Goal: Transaction & Acquisition: Purchase product/service

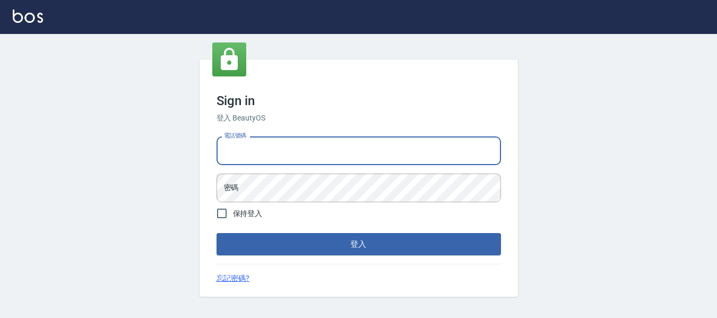
click at [353, 151] on input "電話號碼" at bounding box center [359, 150] width 284 height 29
type input "0932348952"
click at [300, 157] on input "0932348952" at bounding box center [359, 150] width 284 height 29
drag, startPoint x: 296, startPoint y: 153, endPoint x: 196, endPoint y: 155, distance: 100.3
click at [197, 155] on div "Sign in 登入 BeautyOS 電話號碼 [PHONE_NUMBER] 電話號碼 密碼 密碼 保持登入 登入 忘記密碼?" at bounding box center [358, 178] width 717 height 288
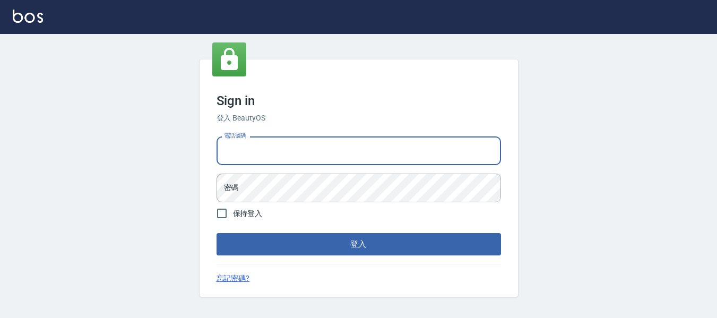
click at [250, 155] on input "電話號碼" at bounding box center [359, 150] width 284 height 29
type input "82951313"
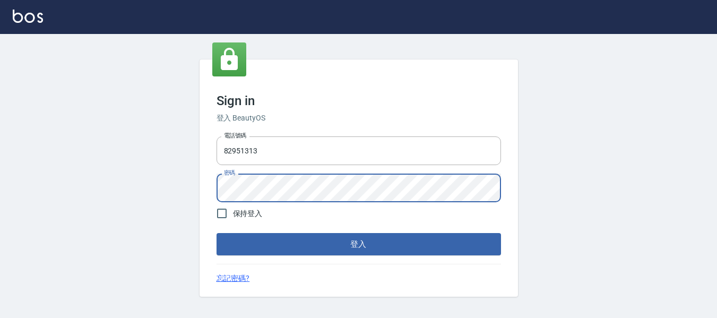
click at [217, 233] on button "登入" at bounding box center [359, 244] width 284 height 22
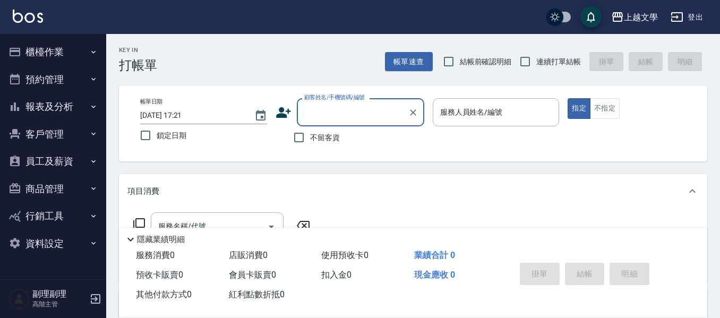
click at [65, 55] on button "櫃檯作業" at bounding box center [53, 52] width 98 height 28
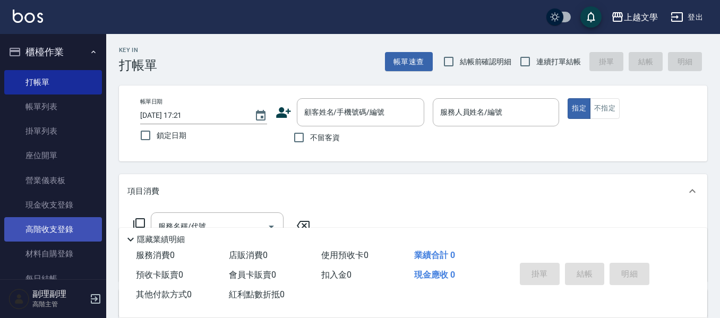
scroll to position [106, 0]
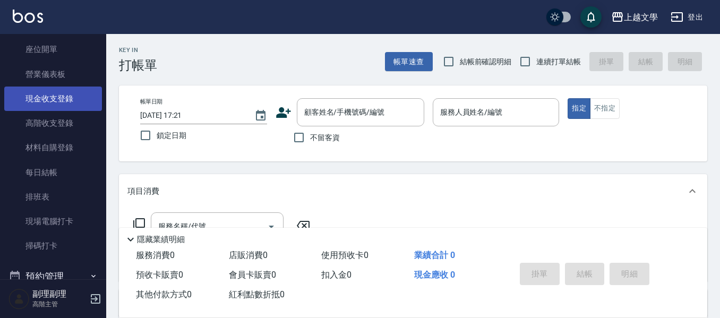
click at [56, 101] on link "現金收支登錄" at bounding box center [53, 99] width 98 height 24
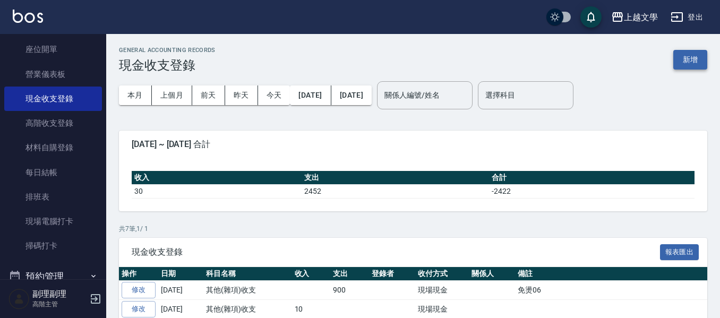
click at [696, 61] on button "新增" at bounding box center [690, 60] width 34 height 20
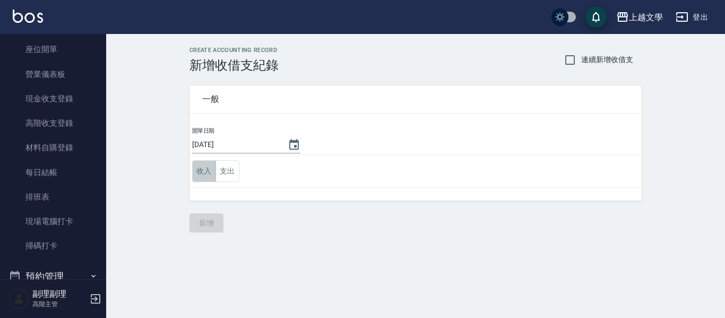
click at [206, 170] on button "收入" at bounding box center [204, 171] width 24 height 22
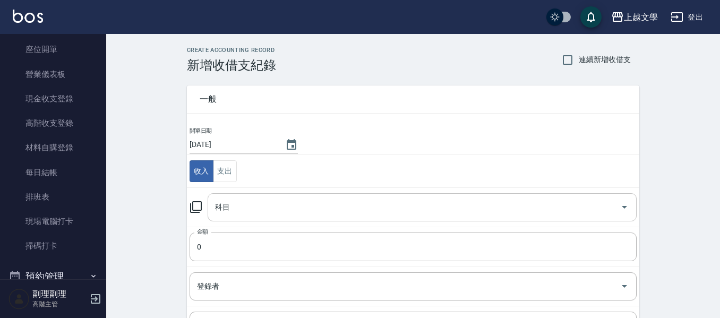
click at [234, 205] on input "科目" at bounding box center [413, 207] width 403 height 19
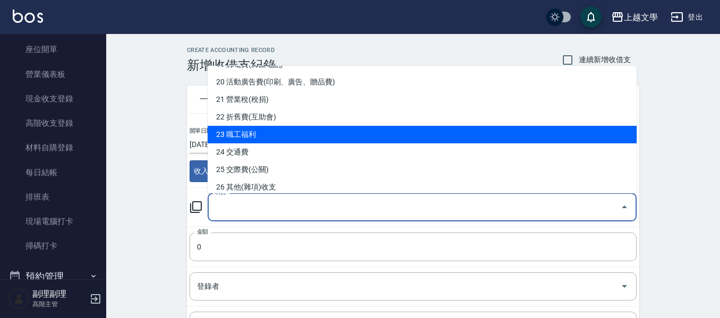
scroll to position [425, 0]
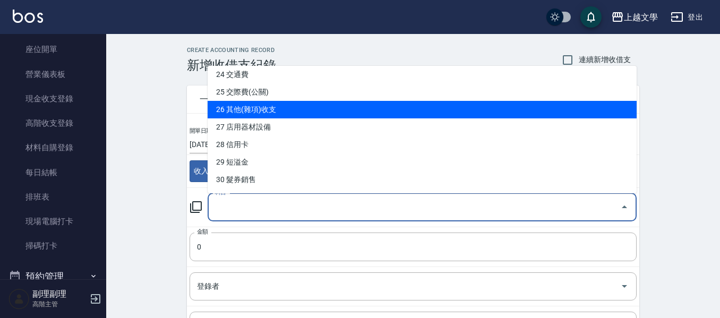
click at [251, 107] on li "26 其他(雜項)收支" at bounding box center [422, 110] width 429 height 18
type input "26 其他(雜項)收支"
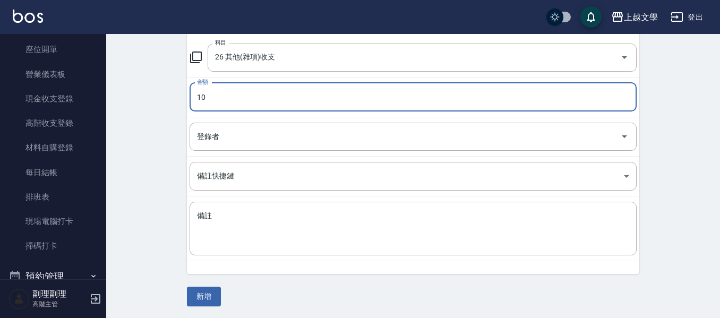
scroll to position [151, 0]
type input "10"
click at [252, 241] on textarea "備註" at bounding box center [413, 228] width 432 height 36
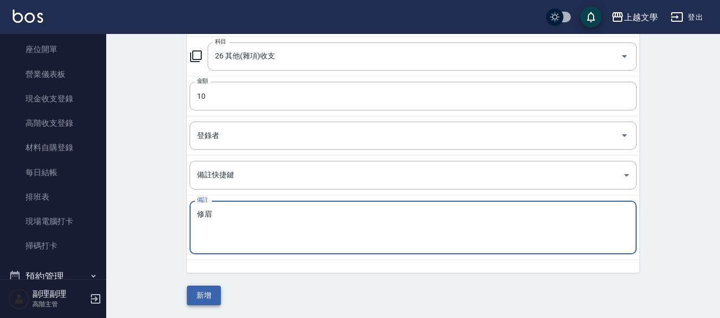
type textarea "修眉"
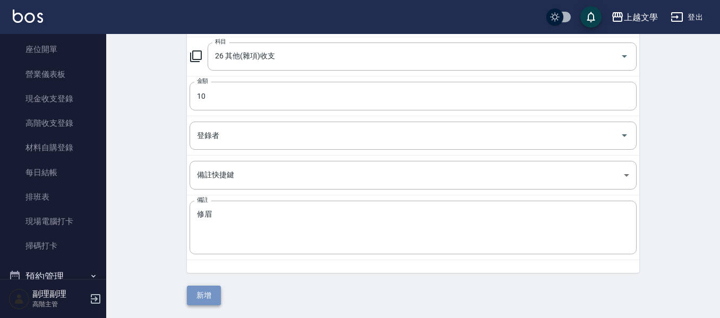
click at [194, 296] on button "新增" at bounding box center [204, 296] width 34 height 20
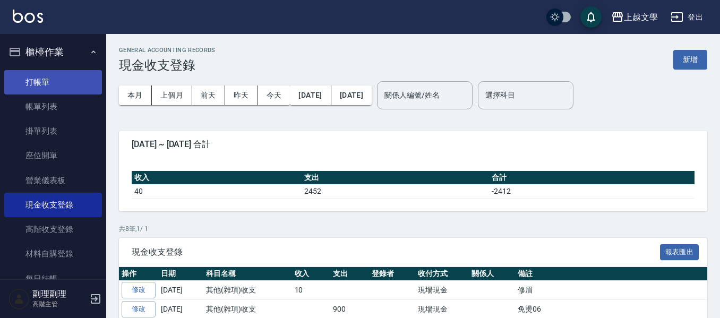
click at [50, 79] on link "打帳單" at bounding box center [53, 82] width 98 height 24
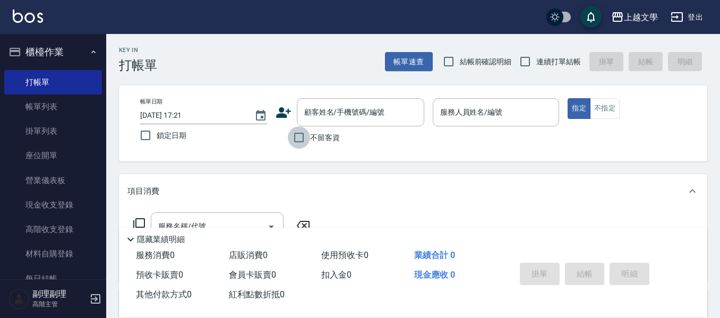
drag, startPoint x: 294, startPoint y: 134, endPoint x: 304, endPoint y: 134, distance: 10.1
click at [297, 134] on input "不留客資" at bounding box center [299, 137] width 22 height 22
checkbox input "true"
click at [521, 60] on input "連續打單結帳" at bounding box center [525, 61] width 22 height 22
checkbox input "true"
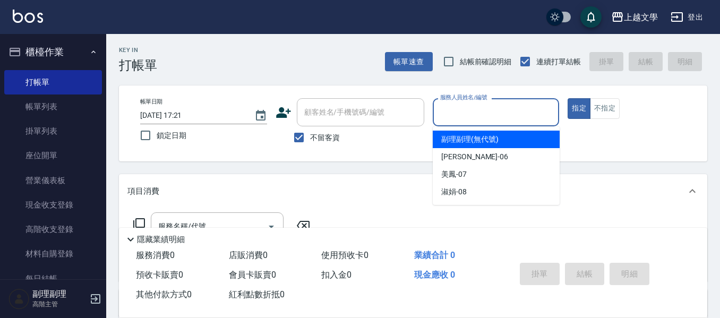
click at [485, 116] on input "服務人員姓名/編號" at bounding box center [495, 112] width 117 height 19
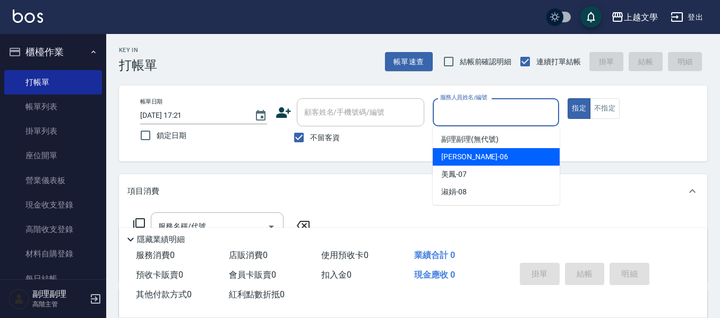
click at [490, 160] on div "佳珍 -06" at bounding box center [496, 157] width 127 height 18
type input "佳珍-06"
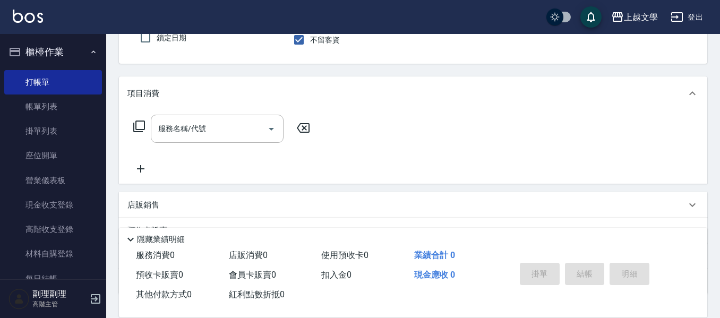
scroll to position [106, 0]
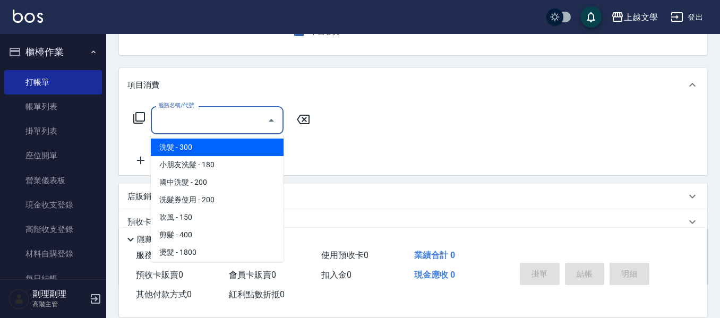
click at [247, 125] on input "服務名稱/代號" at bounding box center [209, 120] width 107 height 19
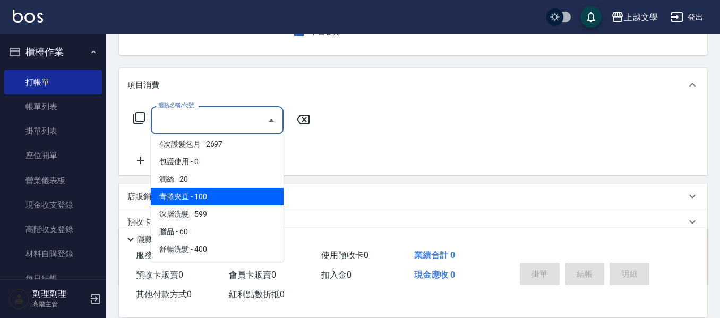
scroll to position [319, 0]
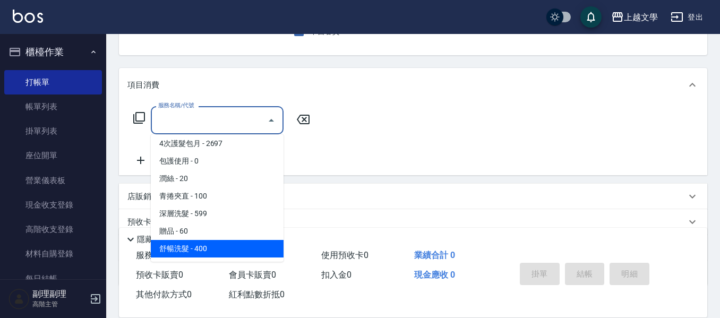
click at [237, 253] on span "舒暢洗髮 - 400" at bounding box center [217, 249] width 133 height 18
type input "舒暢洗髮(10333)"
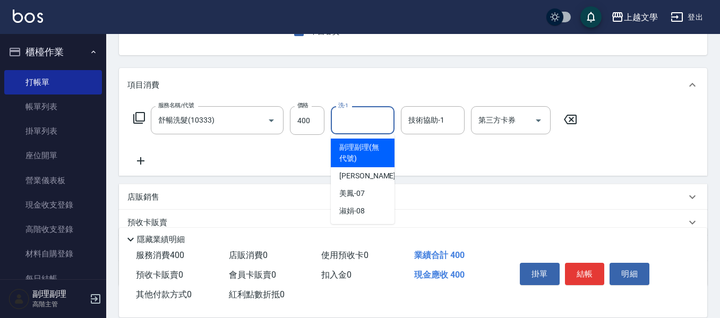
click at [348, 125] on input "洗-1" at bounding box center [362, 120] width 54 height 19
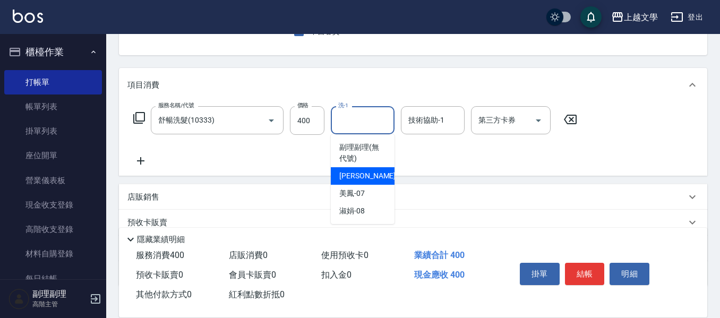
drag, startPoint x: 357, startPoint y: 179, endPoint x: 387, endPoint y: 159, distance: 36.1
click at [357, 177] on span "佳珍 -06" at bounding box center [372, 175] width 67 height 11
type input "佳珍-06"
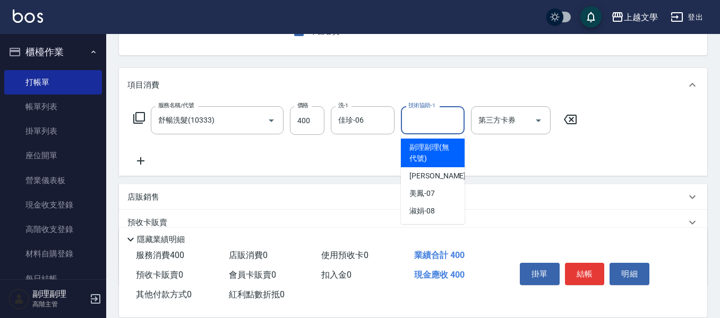
click at [419, 125] on input "技術協助-1" at bounding box center [432, 120] width 54 height 19
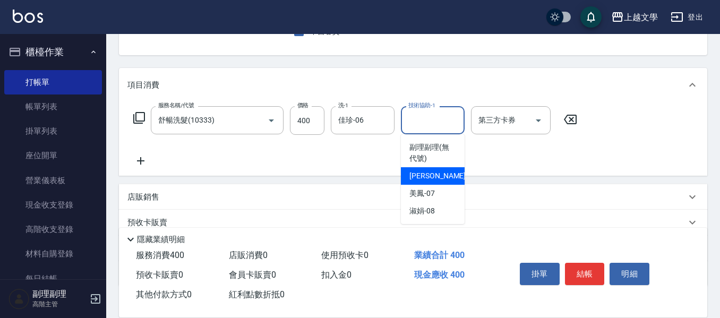
click at [421, 174] on span "佳珍 -06" at bounding box center [442, 175] width 67 height 11
type input "佳珍-06"
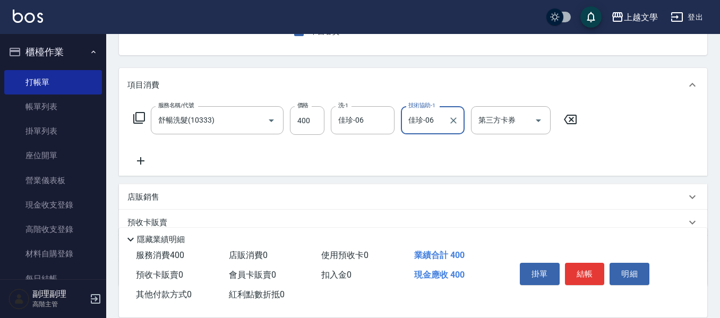
click at [146, 163] on icon at bounding box center [140, 160] width 27 height 13
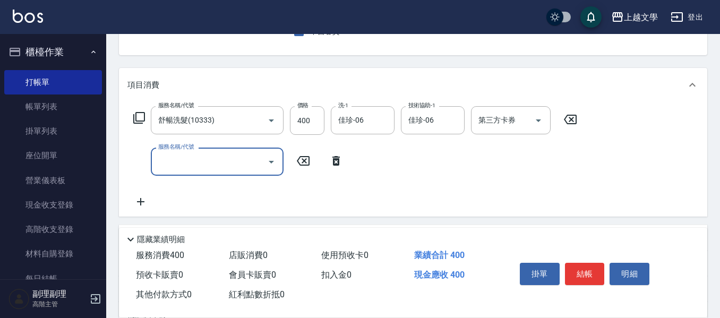
click at [201, 161] on input "服務名稱/代號" at bounding box center [209, 161] width 107 height 19
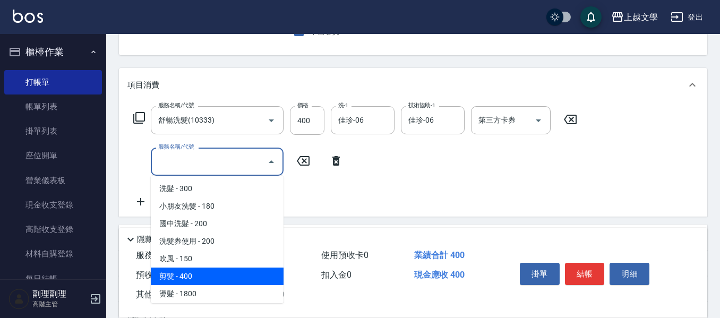
click at [193, 272] on span "剪髮 - 400" at bounding box center [217, 276] width 133 height 18
type input "剪髮(200)"
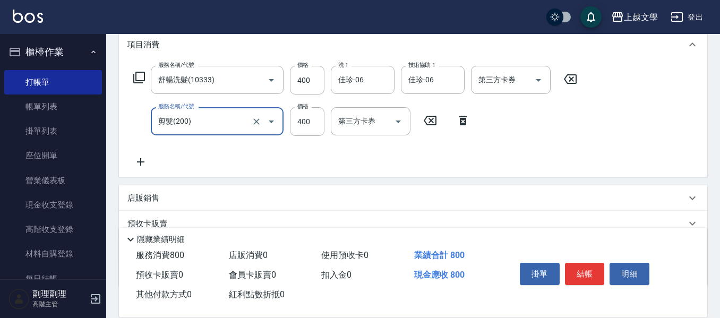
scroll to position [212, 0]
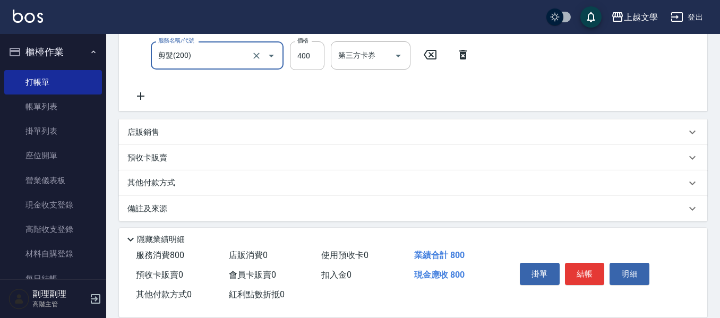
click at [188, 179] on div "其他付款方式" at bounding box center [406, 183] width 558 height 12
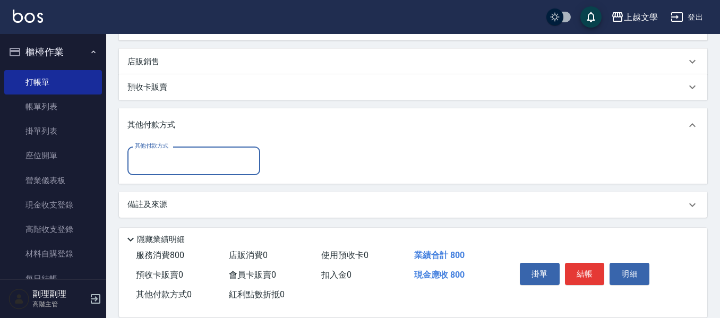
scroll to position [284, 0]
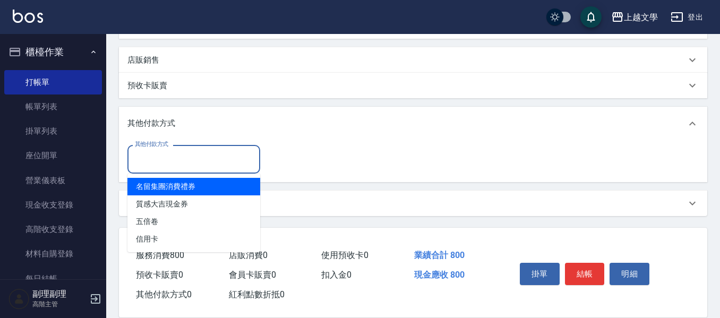
click at [205, 163] on input "其他付款方式" at bounding box center [193, 159] width 123 height 19
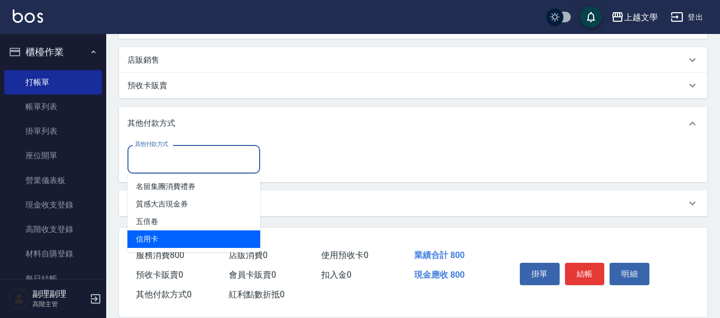
click at [200, 235] on span "信用卡" at bounding box center [193, 239] width 133 height 18
type input "信用卡"
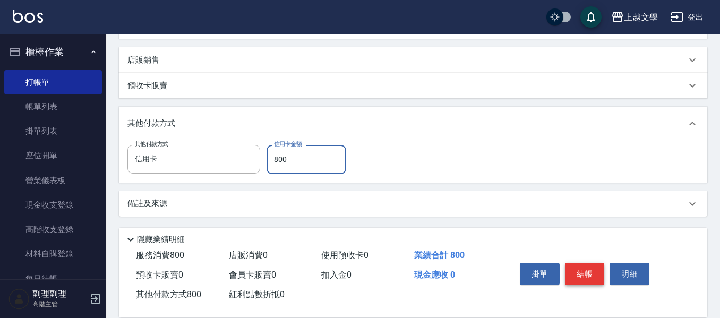
type input "800"
click at [590, 269] on button "結帳" at bounding box center [585, 274] width 40 height 22
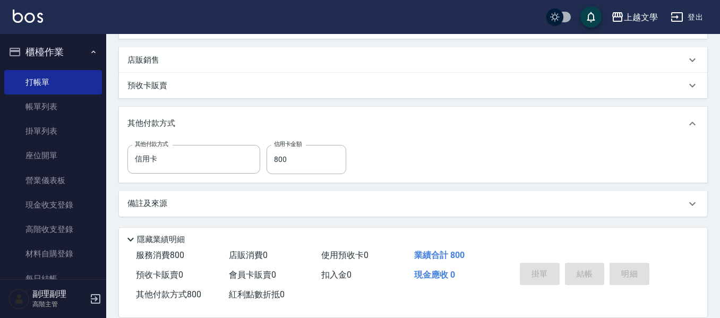
type input "[DATE] 17:22"
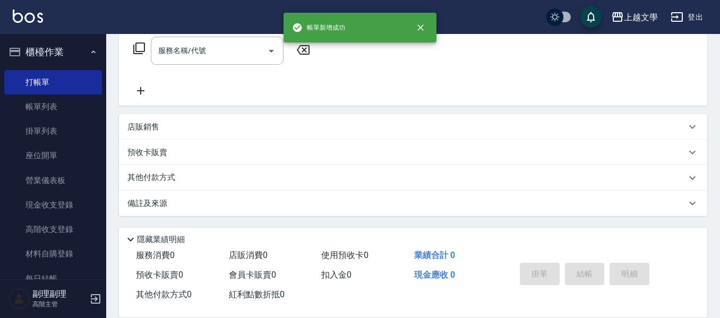
scroll to position [0, 0]
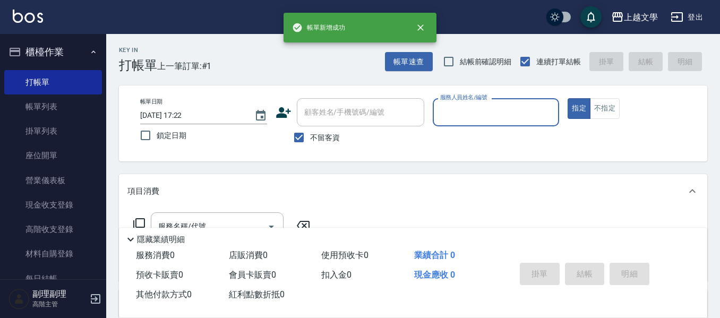
click at [495, 115] on input "服務人員姓名/編號" at bounding box center [495, 112] width 117 height 19
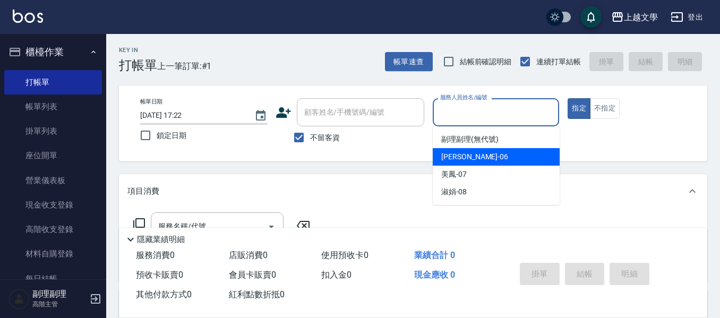
drag, startPoint x: 470, startPoint y: 162, endPoint x: 338, endPoint y: 207, distance: 139.5
click at [462, 164] on div "佳珍 -06" at bounding box center [496, 157] width 127 height 18
type input "佳珍-06"
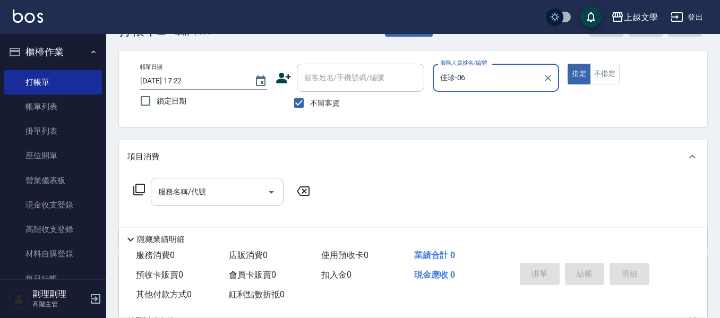
scroll to position [53, 0]
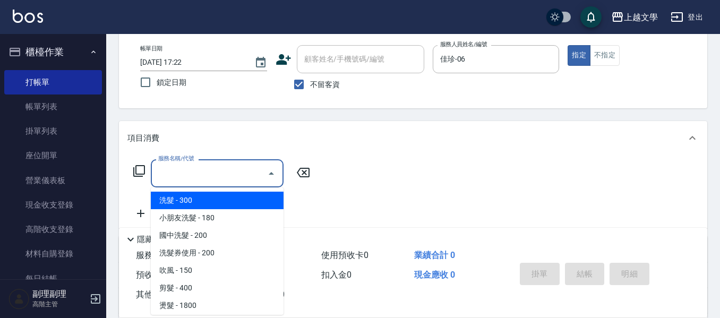
click at [232, 177] on input "服務名稱/代號" at bounding box center [209, 173] width 107 height 19
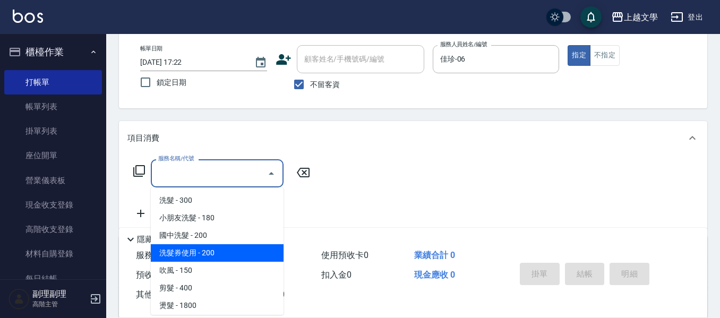
scroll to position [319, 0]
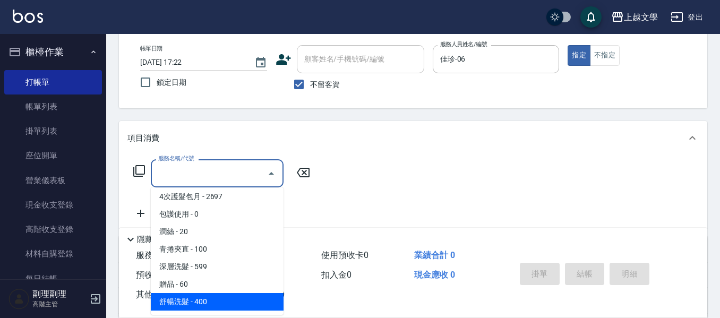
click at [210, 299] on span "舒暢洗髮 - 400" at bounding box center [217, 302] width 133 height 18
type input "舒暢洗髮(10333)"
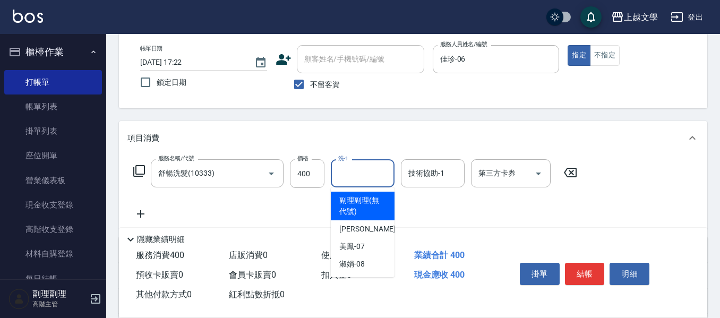
click at [355, 178] on input "洗-1" at bounding box center [362, 173] width 54 height 19
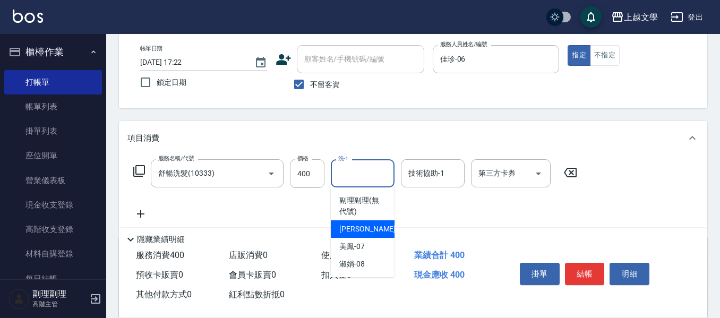
click at [368, 232] on div "佳珍 -06" at bounding box center [363, 229] width 64 height 18
type input "佳珍-06"
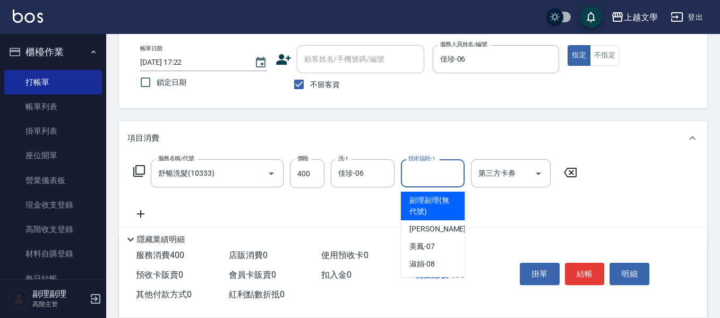
click at [429, 174] on input "技術協助-1" at bounding box center [432, 173] width 54 height 19
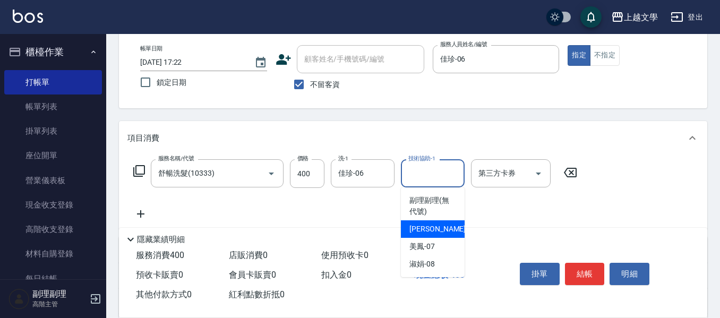
click at [430, 231] on span "佳珍 -06" at bounding box center [442, 228] width 67 height 11
type input "佳珍-06"
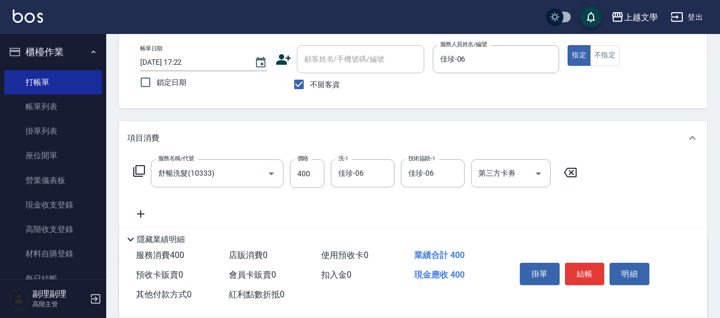
click at [148, 212] on icon at bounding box center [140, 214] width 27 height 13
drag, startPoint x: 148, startPoint y: 212, endPoint x: 181, endPoint y: 211, distance: 32.9
click at [180, 211] on input "服務名稱/代號" at bounding box center [209, 214] width 107 height 19
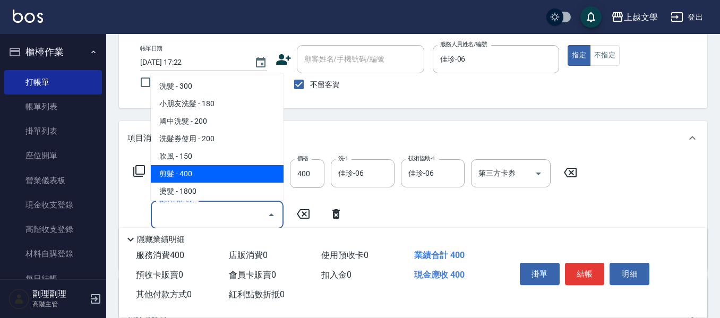
click at [202, 175] on span "剪髮 - 400" at bounding box center [217, 174] width 133 height 18
type input "剪髮(200)"
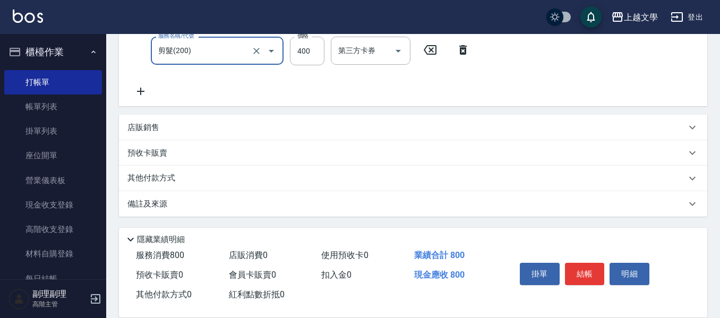
scroll to position [218, 0]
click at [169, 186] on div "其他付款方式" at bounding box center [413, 177] width 588 height 25
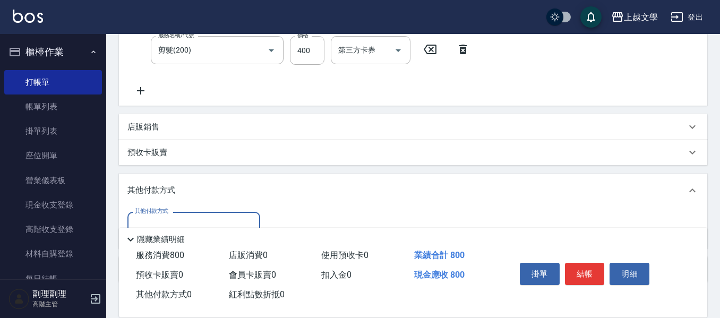
scroll to position [0, 0]
click at [190, 219] on input "其他付款方式" at bounding box center [193, 226] width 123 height 19
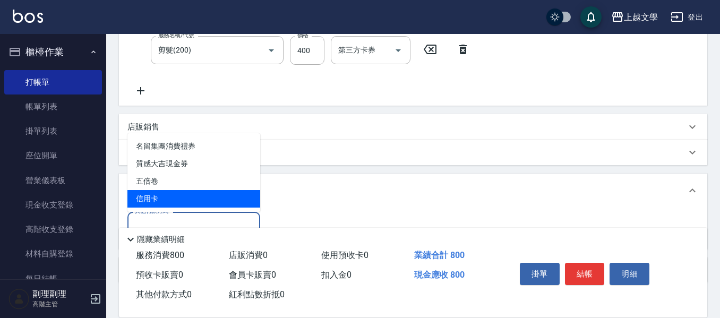
click at [187, 201] on span "信用卡" at bounding box center [193, 199] width 133 height 18
type input "信用卡"
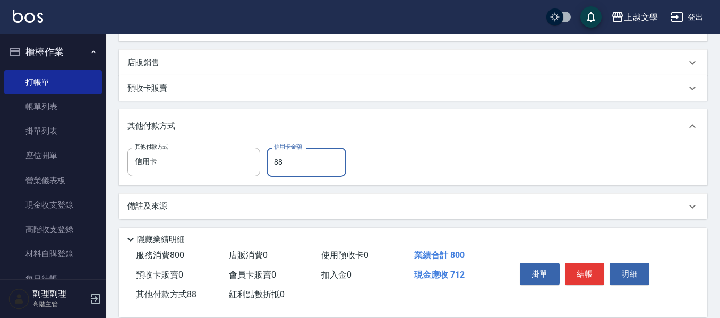
scroll to position [285, 0]
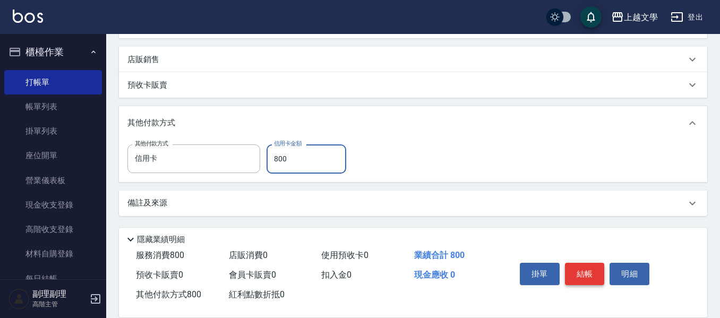
type input "800"
click at [590, 274] on button "結帳" at bounding box center [585, 274] width 40 height 22
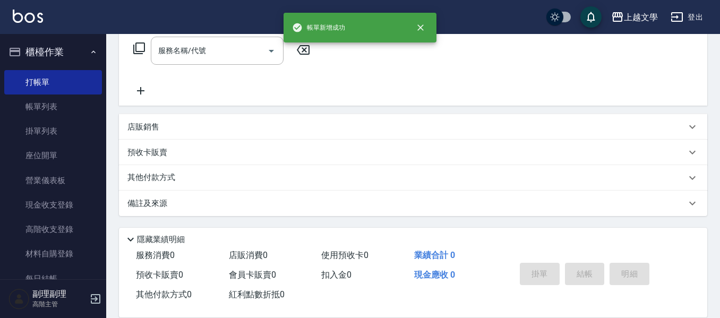
scroll to position [0, 0]
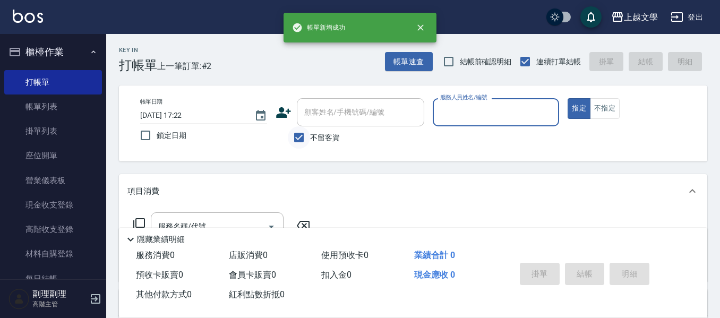
click at [296, 137] on input "不留客資" at bounding box center [299, 137] width 22 height 22
checkbox input "false"
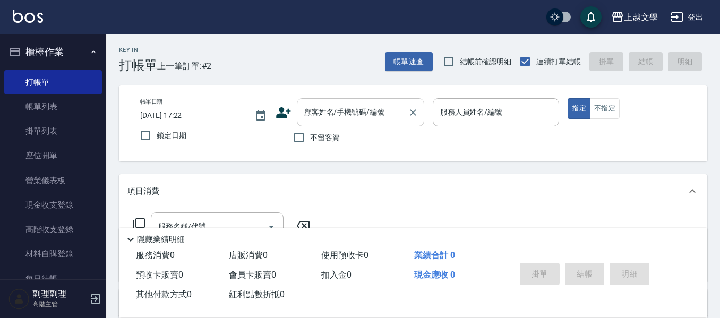
click at [316, 114] on input "顧客姓名/手機號碼/編號" at bounding box center [352, 112] width 102 height 19
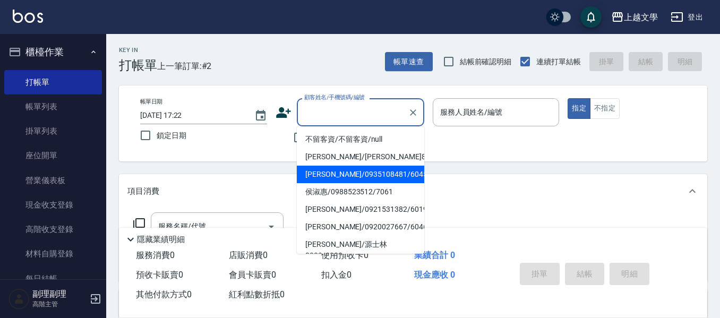
drag, startPoint x: 340, startPoint y: 169, endPoint x: 393, endPoint y: 154, distance: 55.3
click at [340, 170] on li "[PERSON_NAME]/0935108481/6045" at bounding box center [360, 175] width 127 height 18
type input "[PERSON_NAME]/0935108481/6045"
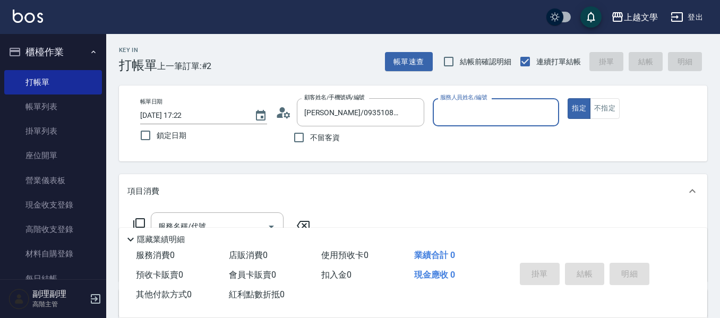
click at [460, 109] on input "服務人員姓名/編號" at bounding box center [495, 112] width 117 height 19
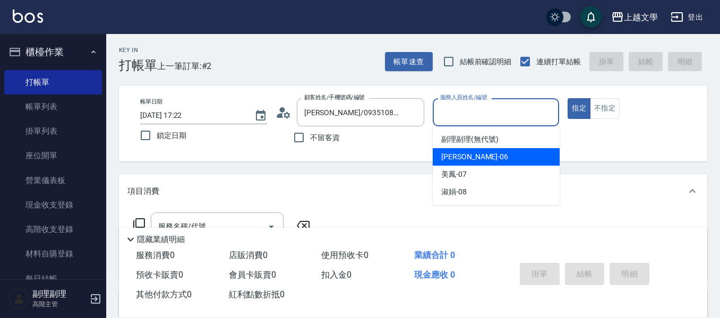
drag, startPoint x: 469, startPoint y: 162, endPoint x: 456, endPoint y: 165, distance: 12.5
click at [468, 162] on div "佳珍 -06" at bounding box center [496, 157] width 127 height 18
type input "佳珍-06"
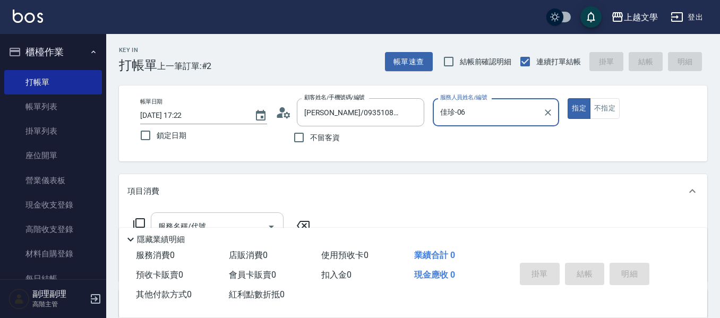
click at [231, 213] on div "服務名稱/代號" at bounding box center [217, 226] width 133 height 28
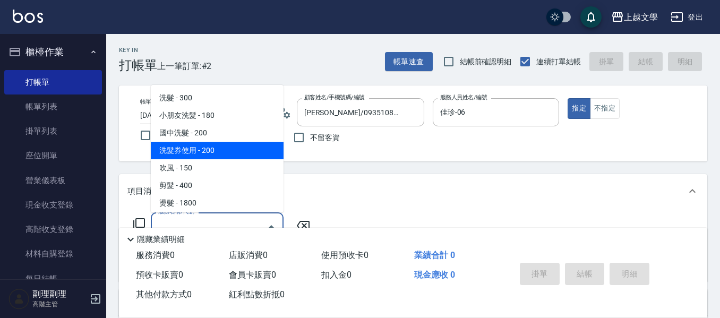
click at [219, 152] on span "洗髮券使用 - 200" at bounding box center [217, 151] width 133 height 18
type input "洗髮券使用(105)"
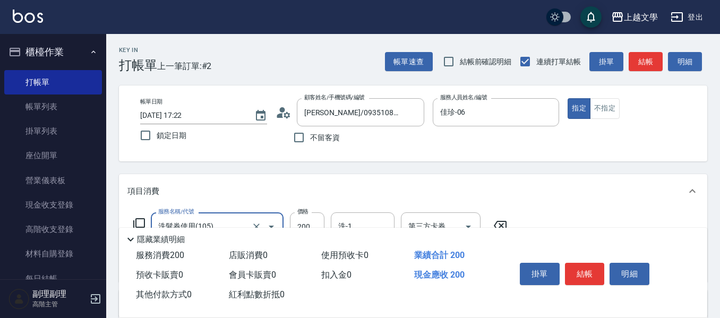
click at [301, 217] on input "200" at bounding box center [307, 226] width 34 height 29
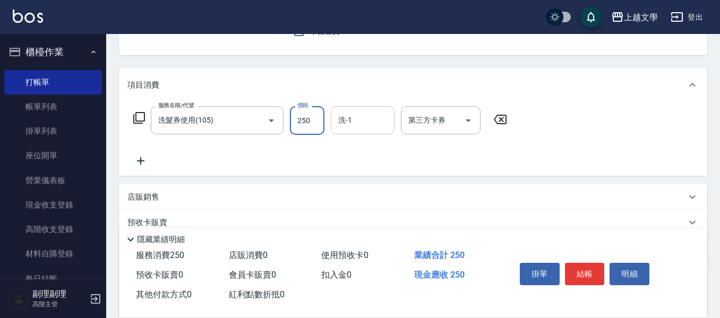
drag, startPoint x: 353, startPoint y: 109, endPoint x: 352, endPoint y: 126, distance: 16.5
click at [353, 110] on div "洗-1" at bounding box center [363, 120] width 64 height 28
type input "250"
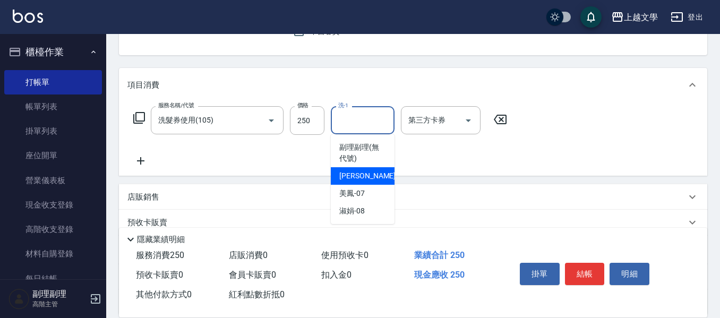
drag, startPoint x: 356, startPoint y: 174, endPoint x: 409, endPoint y: 153, distance: 57.2
click at [357, 175] on span "佳珍 -06" at bounding box center [372, 175] width 67 height 11
type input "佳珍-06"
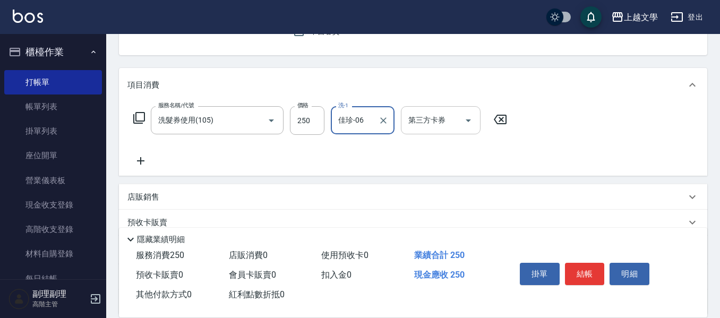
click at [469, 119] on icon "Open" at bounding box center [467, 120] width 5 height 3
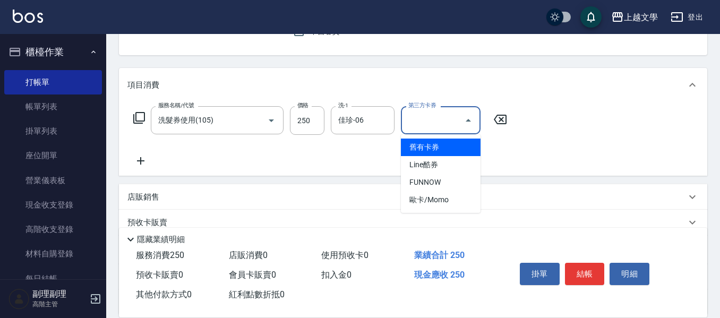
drag, startPoint x: 433, startPoint y: 147, endPoint x: 440, endPoint y: 151, distance: 8.3
click at [433, 147] on span "舊有卡券" at bounding box center [441, 148] width 80 height 18
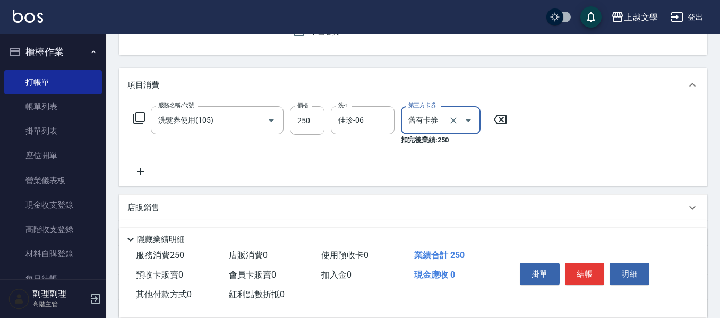
type input "舊有卡券"
click at [575, 263] on button "結帳" at bounding box center [585, 274] width 40 height 22
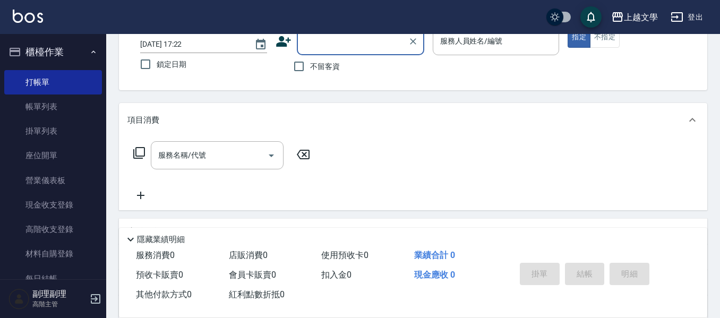
scroll to position [0, 0]
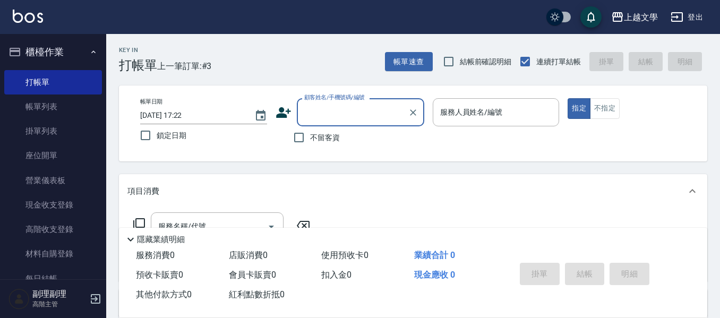
click at [463, 104] on div "服務人員姓名/編號" at bounding box center [496, 112] width 127 height 28
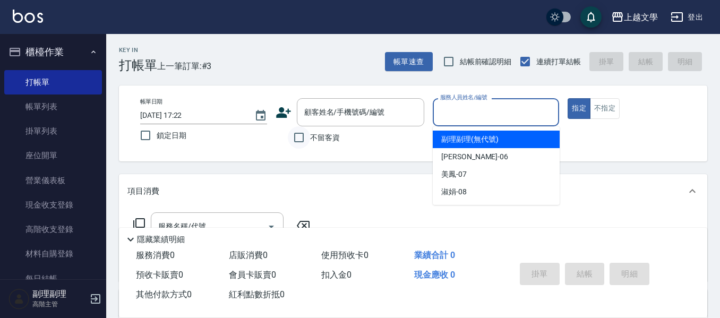
click at [298, 139] on input "不留客資" at bounding box center [299, 137] width 22 height 22
checkbox input "true"
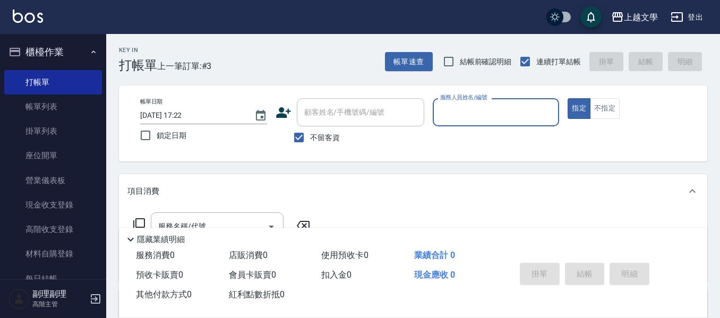
click at [446, 107] on input "服務人員姓名/編號" at bounding box center [495, 112] width 117 height 19
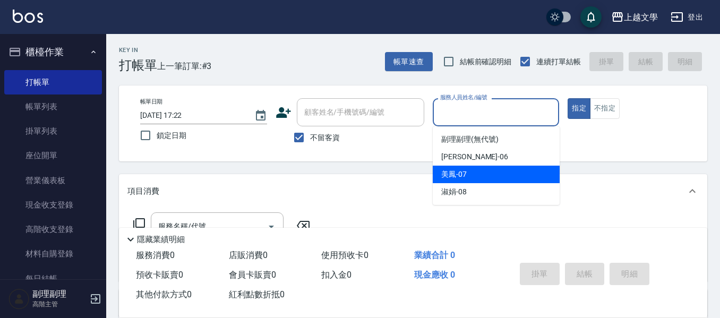
click at [464, 178] on span "美鳳 -07" at bounding box center [453, 174] width 25 height 11
type input "美鳳-07"
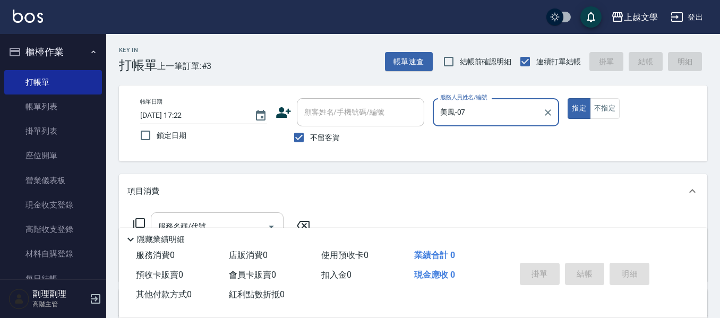
click at [194, 215] on div "服務名稱/代號" at bounding box center [217, 226] width 133 height 28
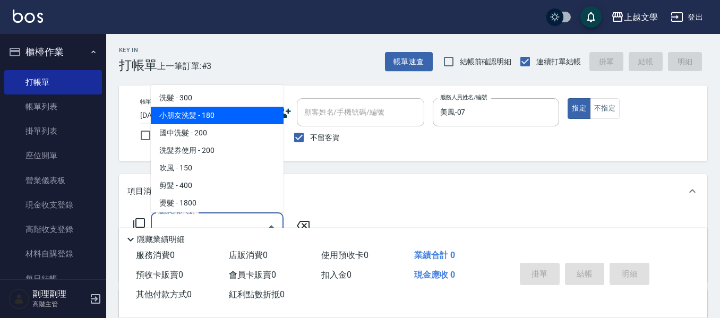
click at [207, 109] on span "小朋友洗髮 - 180" at bounding box center [217, 116] width 133 height 18
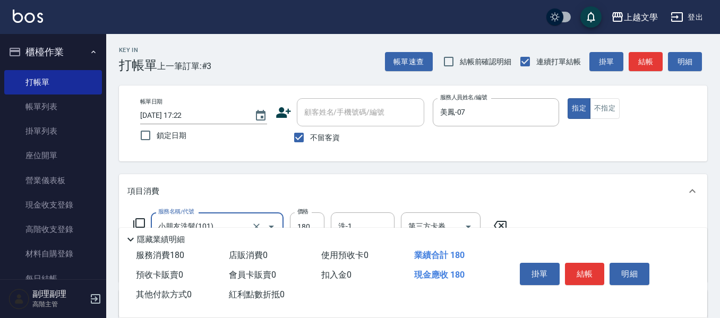
click at [200, 214] on div "小朋友洗髮(101) 服務名稱/代號" at bounding box center [217, 226] width 133 height 28
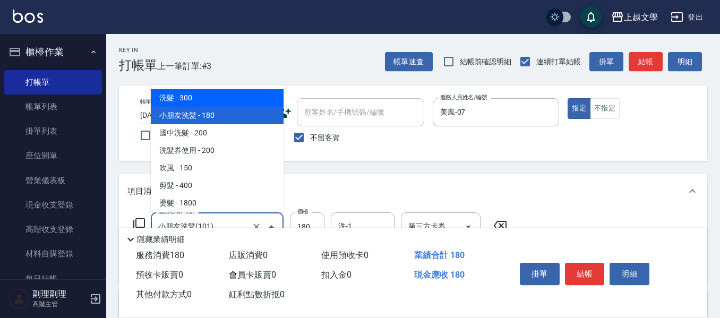
click at [208, 95] on span "洗髮 - 300" at bounding box center [217, 98] width 133 height 18
type input "洗髮(100)"
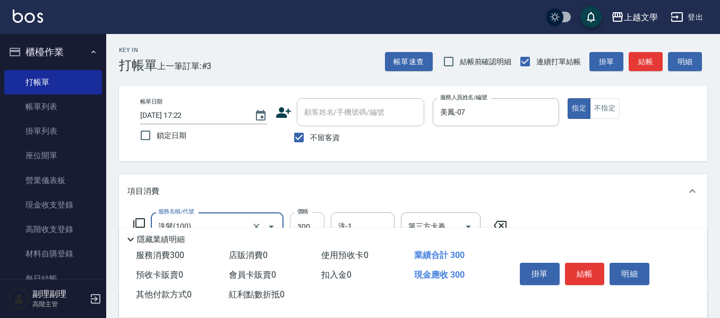
click at [309, 219] on input "300" at bounding box center [307, 226] width 34 height 29
type input "240"
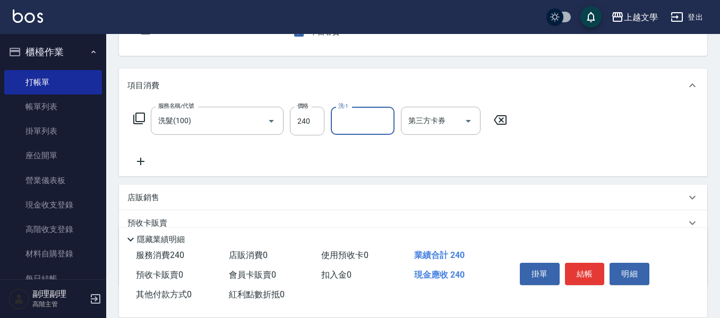
scroll to position [106, 0]
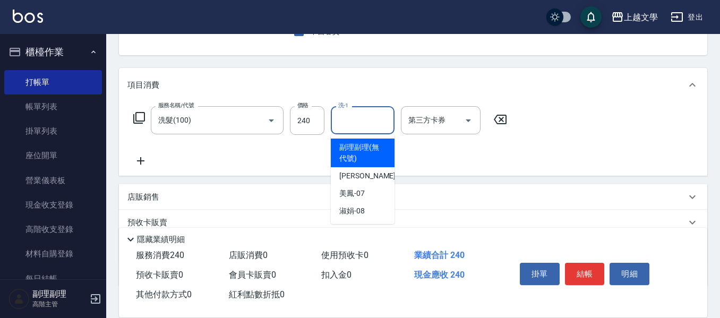
drag, startPoint x: 354, startPoint y: 118, endPoint x: 350, endPoint y: 127, distance: 10.0
click at [355, 119] on input "洗-1" at bounding box center [362, 120] width 54 height 19
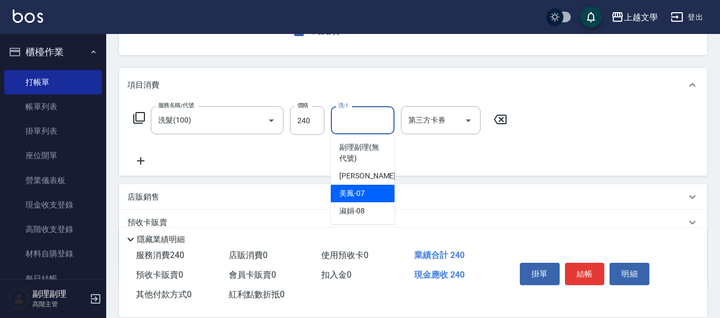
click at [344, 185] on div "美鳳 -07" at bounding box center [363, 194] width 64 height 18
type input "美鳳-07"
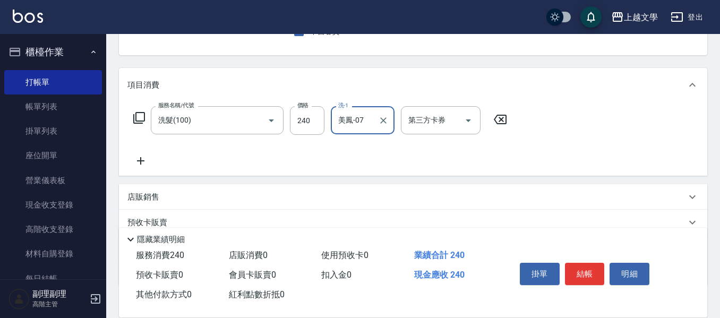
click at [140, 162] on icon at bounding box center [140, 160] width 27 height 13
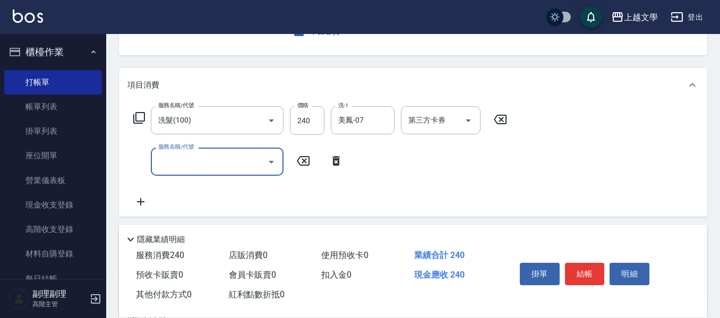
click at [184, 162] on input "服務名稱/代號" at bounding box center [209, 161] width 107 height 19
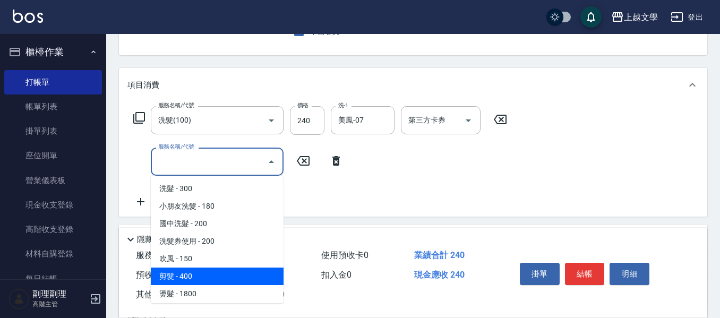
click at [185, 274] on span "剪髮 - 400" at bounding box center [217, 276] width 133 height 18
type input "剪髮(200)"
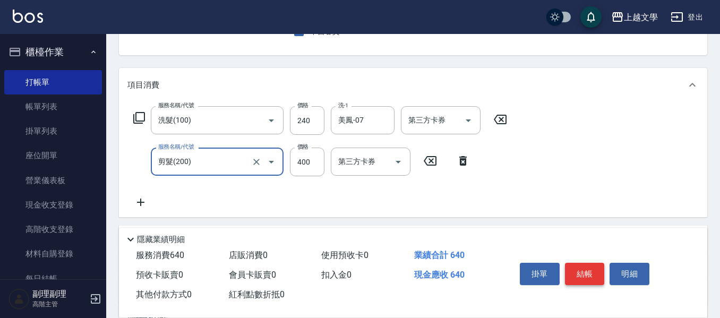
click at [585, 273] on button "結帳" at bounding box center [585, 274] width 40 height 22
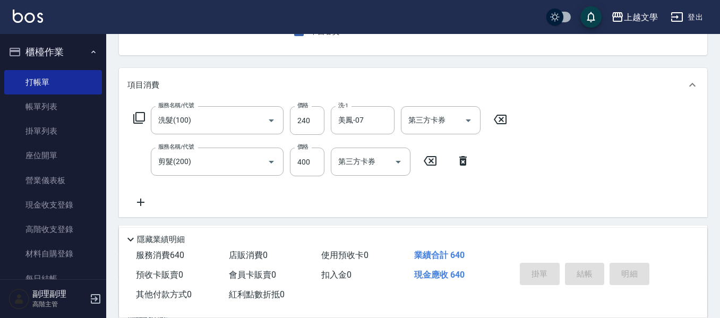
type input "[DATE] 17:23"
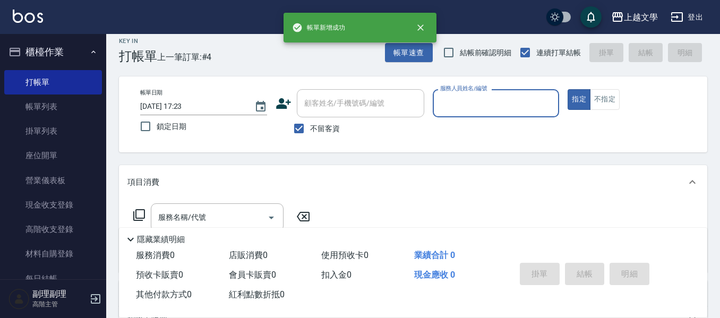
scroll to position [0, 0]
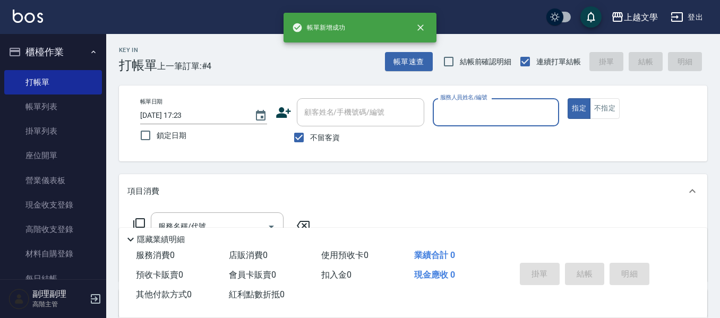
click at [493, 112] on input "服務人員姓名/編號" at bounding box center [495, 112] width 117 height 19
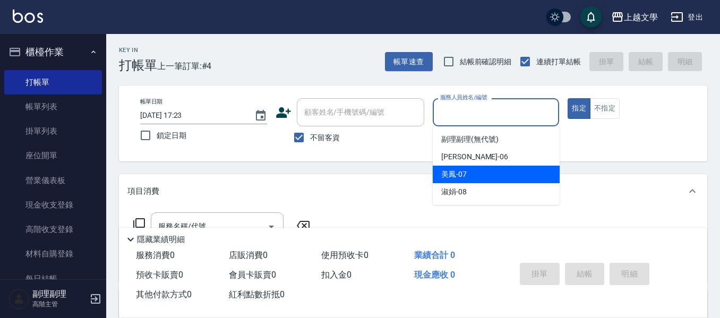
click at [479, 179] on div "美鳳 -07" at bounding box center [496, 175] width 127 height 18
type input "美鳳-07"
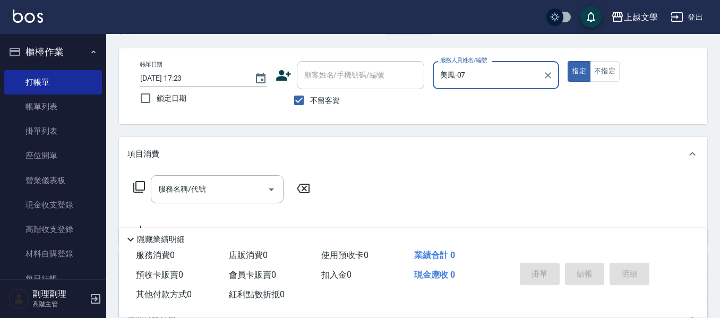
scroll to position [53, 0]
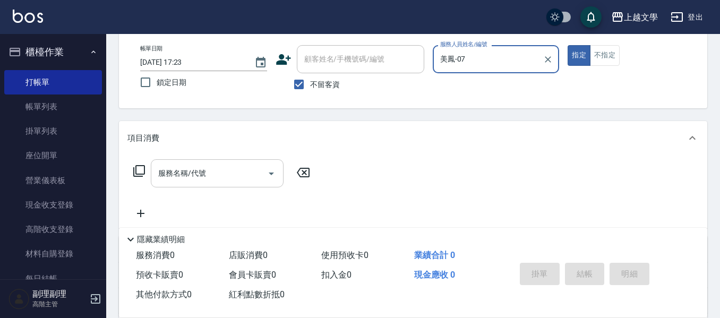
click at [239, 181] on input "服務名稱/代號" at bounding box center [209, 173] width 107 height 19
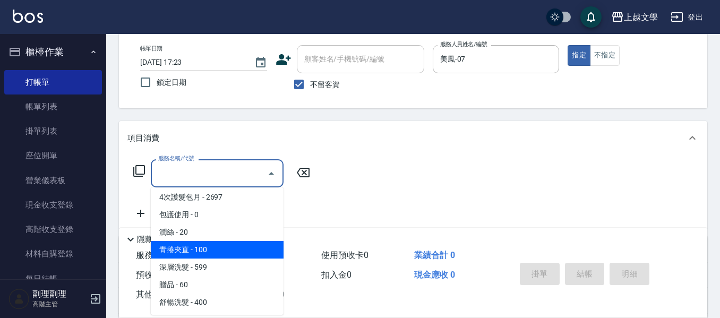
scroll to position [319, 0]
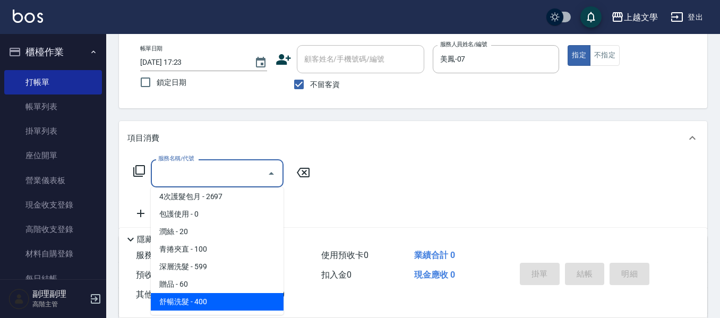
click at [223, 293] on span "舒暢洗髮 - 400" at bounding box center [217, 302] width 133 height 18
type input "舒暢洗髮(10333)"
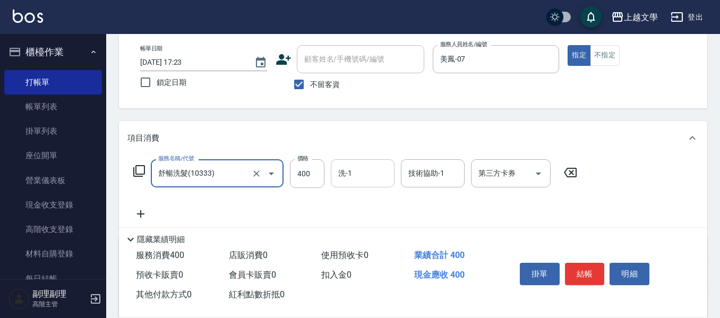
click at [342, 179] on input "洗-1" at bounding box center [362, 173] width 54 height 19
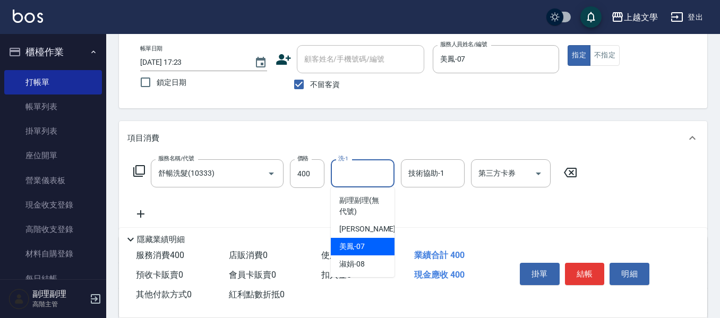
click at [352, 253] on div "美鳳 -07" at bounding box center [363, 247] width 64 height 18
type input "美鳳-07"
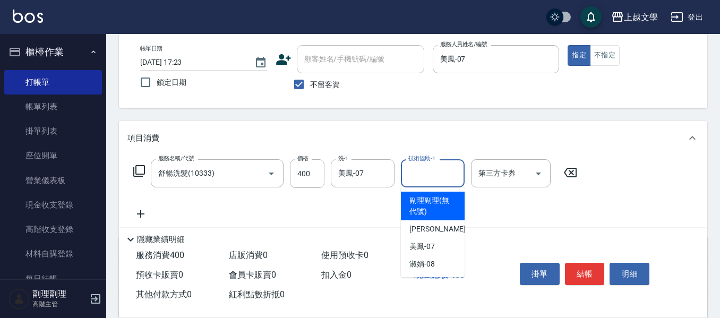
click at [424, 169] on input "技術協助-1" at bounding box center [432, 173] width 54 height 19
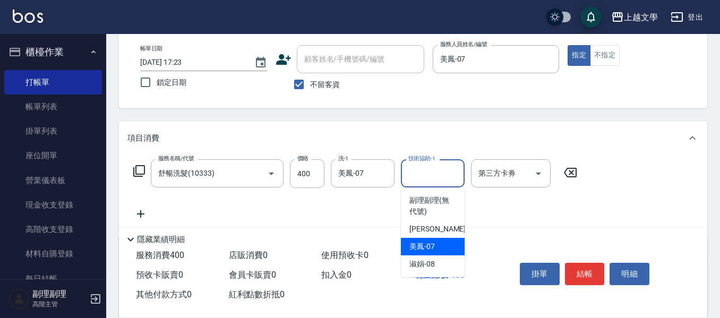
drag, startPoint x: 421, startPoint y: 245, endPoint x: 493, endPoint y: 257, distance: 72.7
click at [421, 246] on span "美鳳 -07" at bounding box center [421, 246] width 25 height 11
type input "美鳳-07"
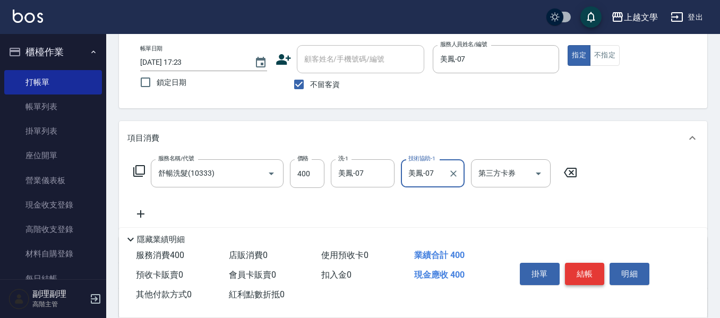
click at [579, 268] on button "結帳" at bounding box center [585, 274] width 40 height 22
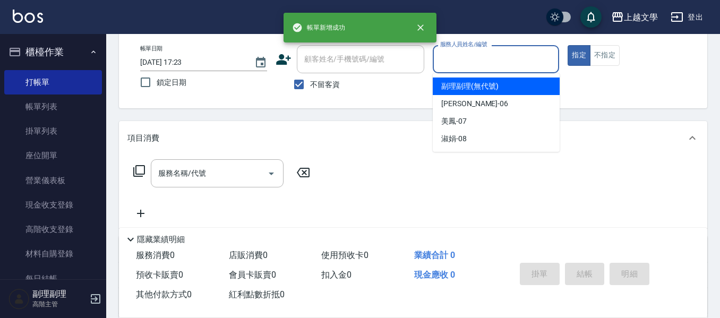
click at [472, 61] on input "服務人員姓名/編號" at bounding box center [495, 59] width 117 height 19
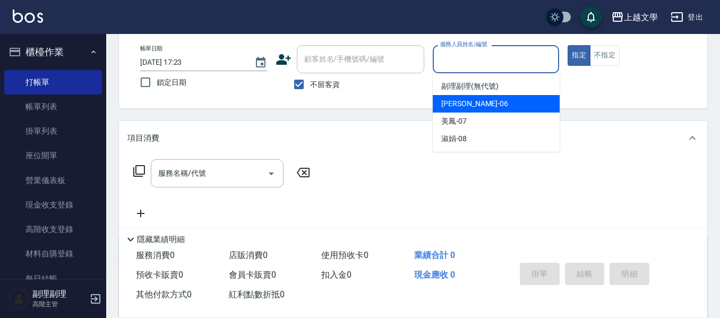
click at [467, 105] on div "佳珍 -06" at bounding box center [496, 104] width 127 height 18
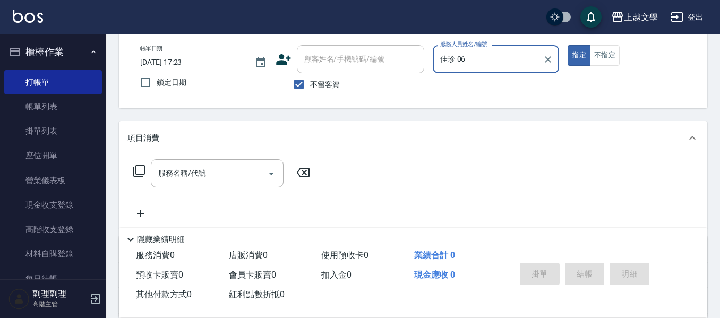
click at [472, 70] on div "佳珍-06 服務人員姓名/編號" at bounding box center [496, 59] width 127 height 28
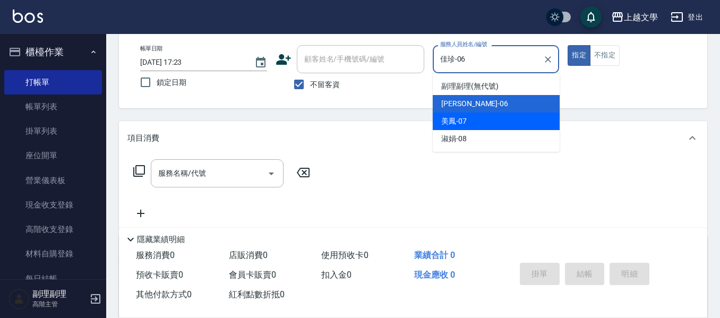
click at [474, 125] on div "美鳳 -07" at bounding box center [496, 122] width 127 height 18
type input "美鳳-07"
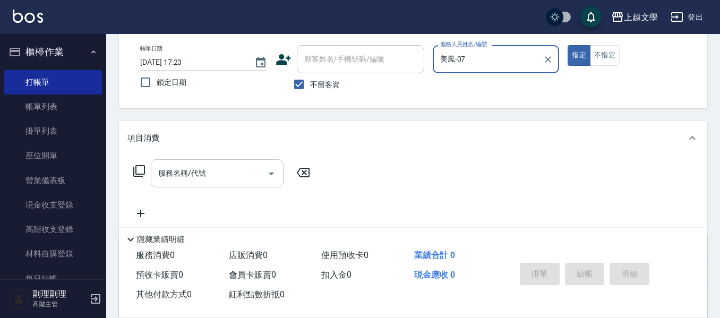
click at [231, 178] on input "服務名稱/代號" at bounding box center [209, 173] width 107 height 19
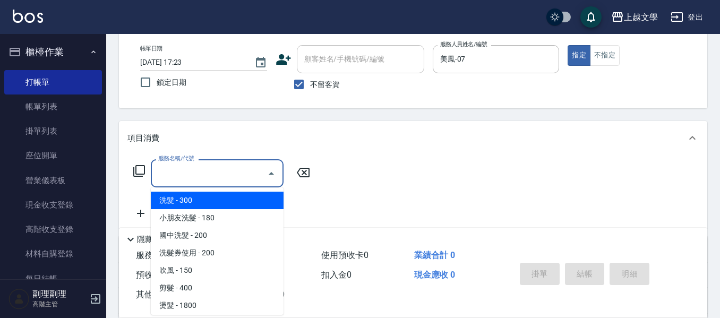
click at [228, 206] on span "洗髮 - 300" at bounding box center [217, 201] width 133 height 18
type input "洗髮(100)"
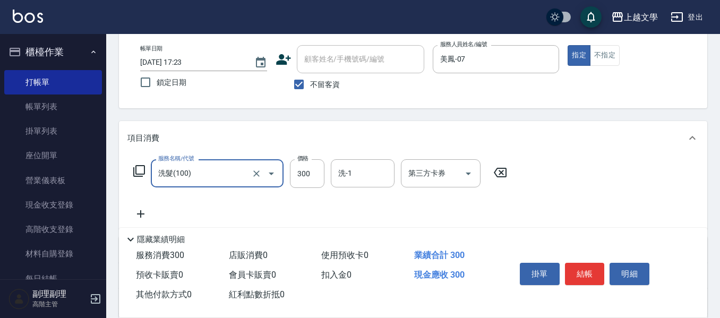
click at [297, 179] on input "300" at bounding box center [307, 173] width 34 height 29
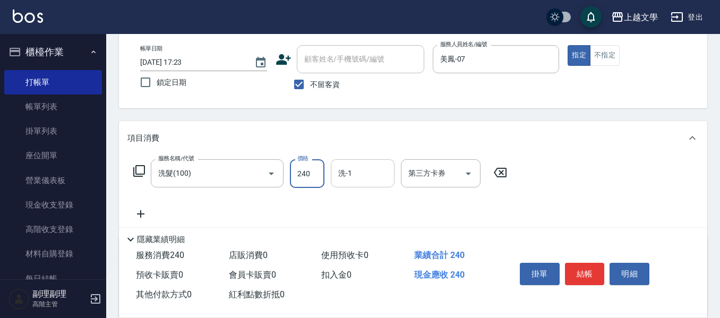
type input "240"
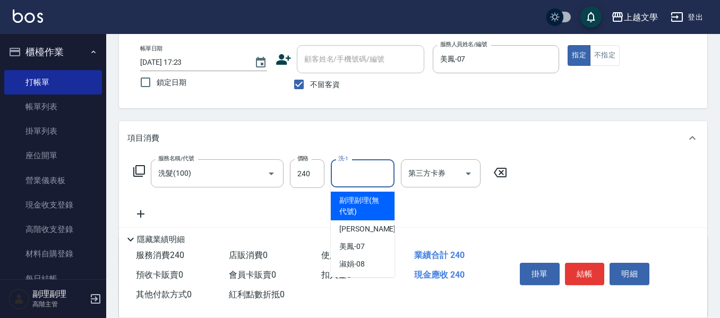
click at [383, 170] on input "洗-1" at bounding box center [362, 173] width 54 height 19
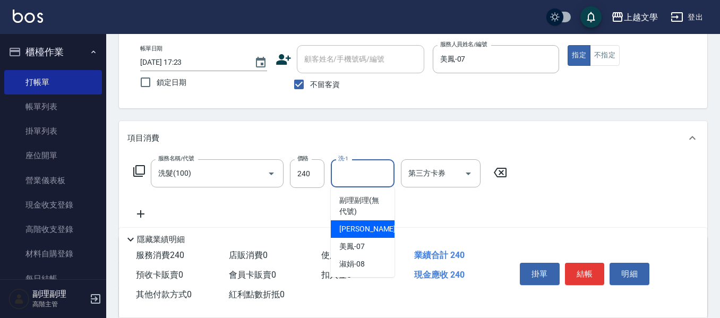
drag, startPoint x: 357, startPoint y: 227, endPoint x: 336, endPoint y: 211, distance: 25.7
click at [356, 227] on span "佳珍 -06" at bounding box center [372, 228] width 67 height 11
type input "佳珍-06"
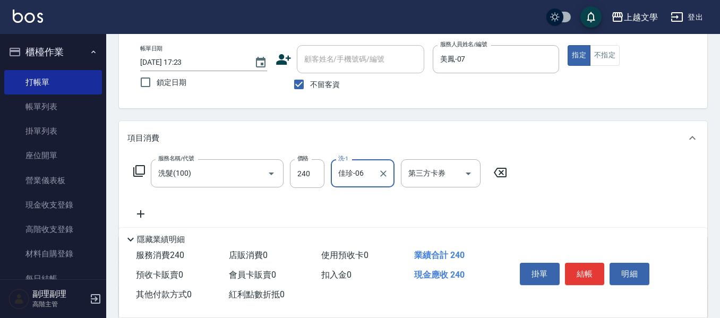
click at [142, 211] on icon at bounding box center [140, 214] width 27 height 13
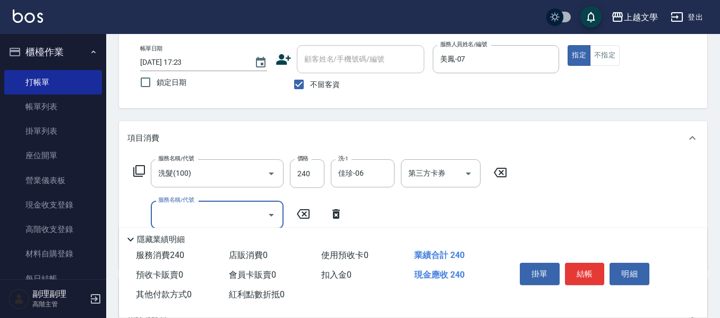
click at [164, 213] on input "服務名稱/代號" at bounding box center [209, 214] width 107 height 19
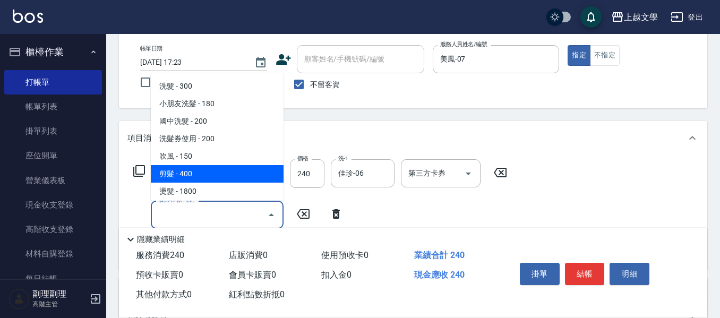
click at [179, 180] on span "剪髮 - 400" at bounding box center [217, 174] width 133 height 18
type input "剪髮(200)"
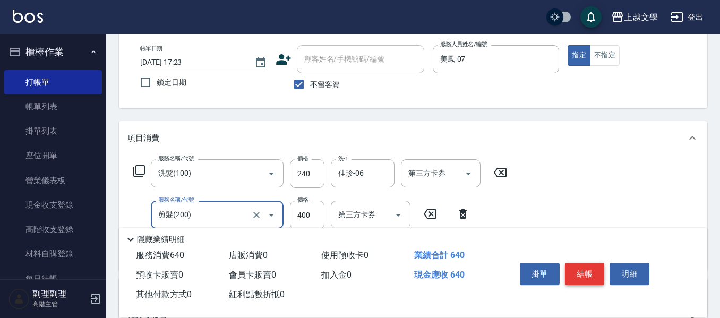
click at [579, 268] on button "結帳" at bounding box center [585, 274] width 40 height 22
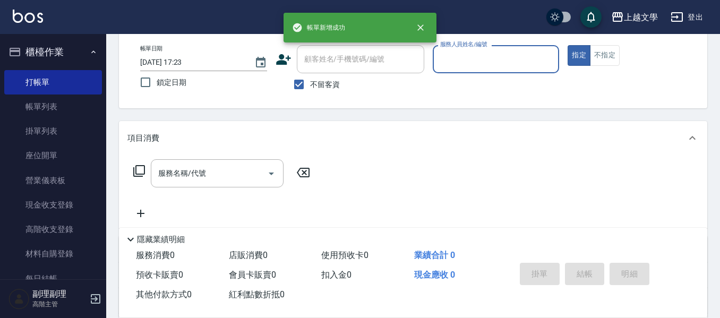
click at [463, 65] on input "服務人員姓名/編號" at bounding box center [495, 59] width 117 height 19
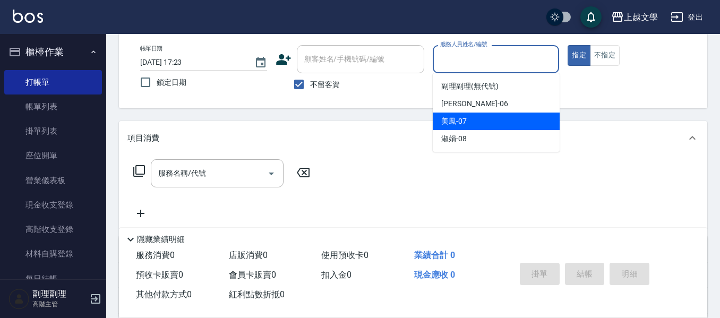
drag, startPoint x: 459, startPoint y: 123, endPoint x: 419, endPoint y: 133, distance: 41.1
click at [458, 124] on span "美鳳 -07" at bounding box center [453, 121] width 25 height 11
type input "美鳳-07"
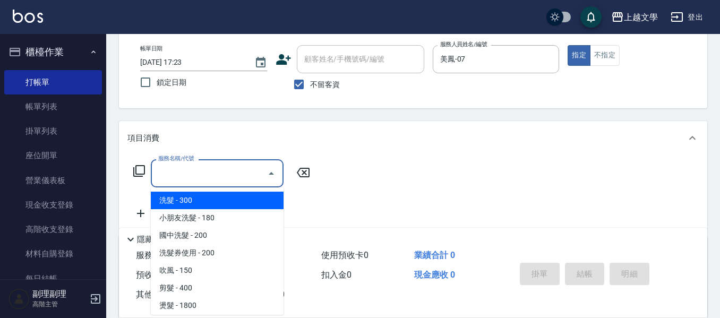
click at [223, 179] on input "服務名稱/代號" at bounding box center [209, 173] width 107 height 19
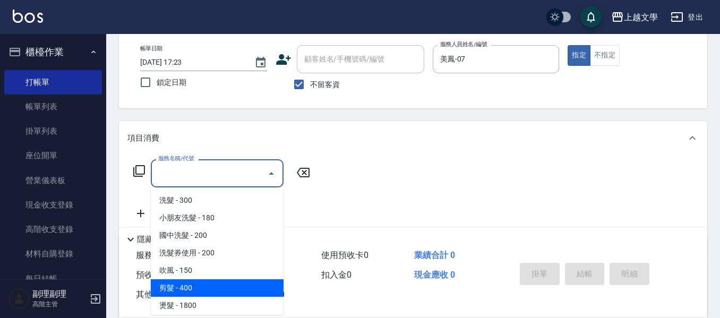
click at [199, 283] on span "剪髮 - 400" at bounding box center [217, 288] width 133 height 18
type input "剪髮(200)"
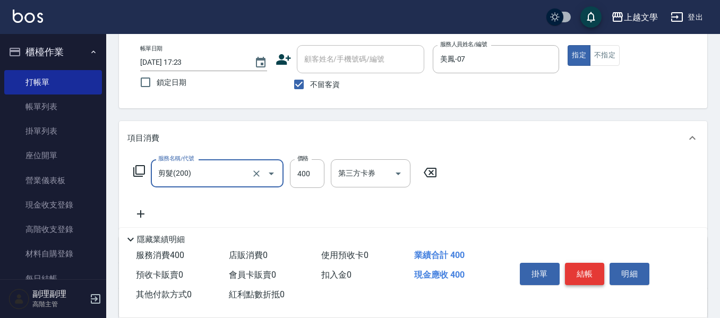
click at [593, 280] on button "結帳" at bounding box center [585, 274] width 40 height 22
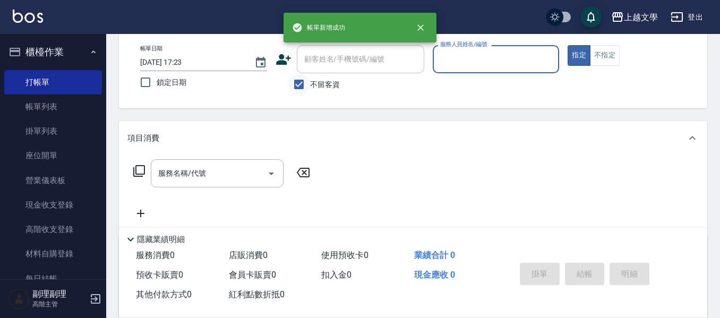
click at [303, 86] on input "不留客資" at bounding box center [299, 84] width 22 height 22
checkbox input "false"
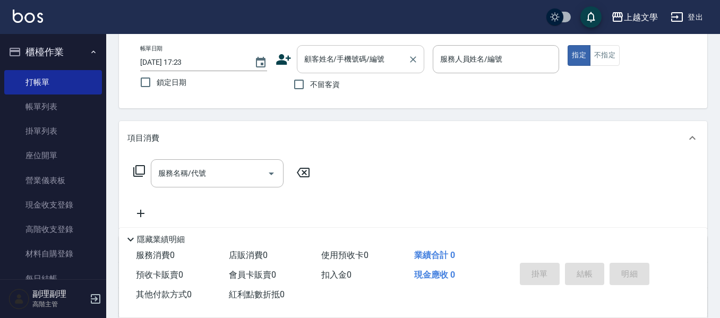
click at [316, 65] on input "顧客姓名/手機號碼/編號" at bounding box center [352, 59] width 102 height 19
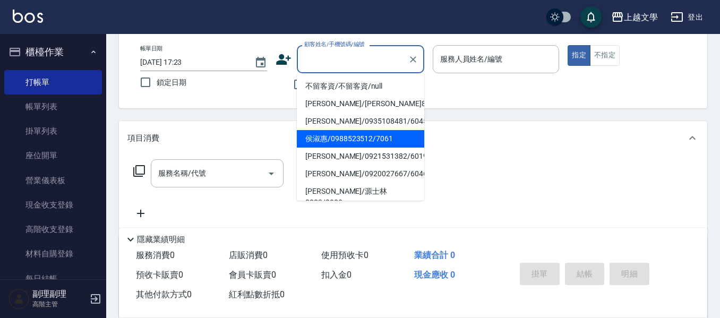
click at [373, 139] on li "侯淑惠/0988523512/7061" at bounding box center [360, 139] width 127 height 18
type input "侯淑惠/0988523512/7061"
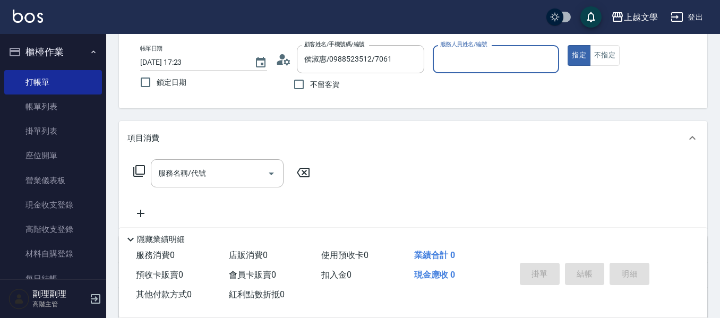
click at [461, 63] on input "服務人員姓名/編號" at bounding box center [495, 59] width 117 height 19
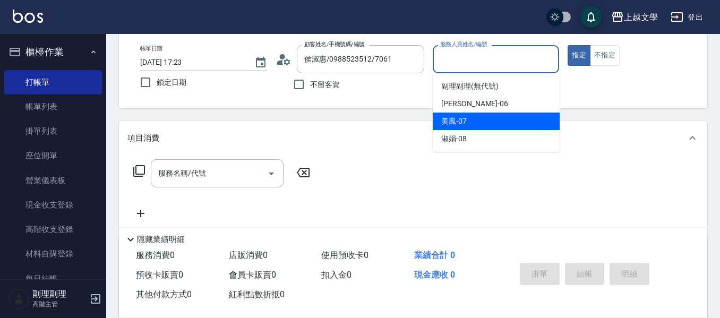
drag, startPoint x: 458, startPoint y: 118, endPoint x: 378, endPoint y: 143, distance: 83.6
click at [457, 118] on span "美鳳 -07" at bounding box center [453, 121] width 25 height 11
type input "美鳳-07"
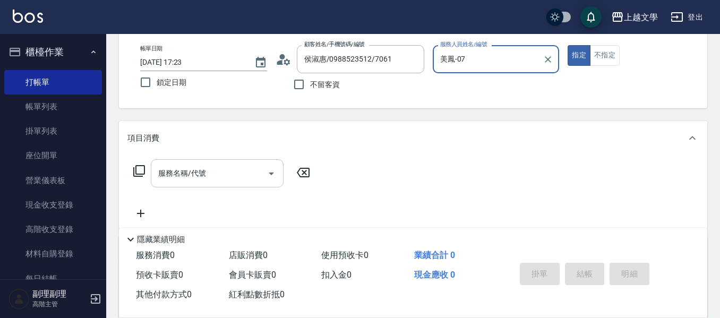
click at [235, 170] on input "服務名稱/代號" at bounding box center [209, 173] width 107 height 19
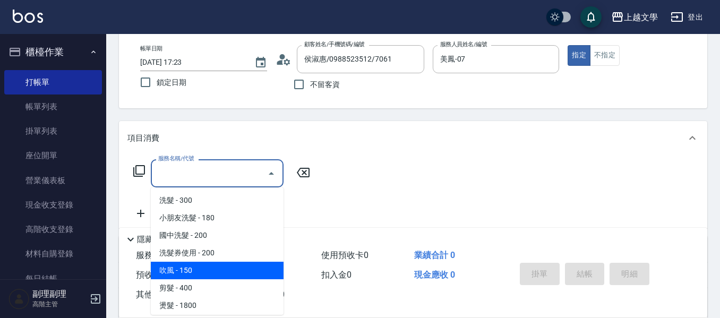
click at [196, 262] on span "吹風 - 150" at bounding box center [217, 271] width 133 height 18
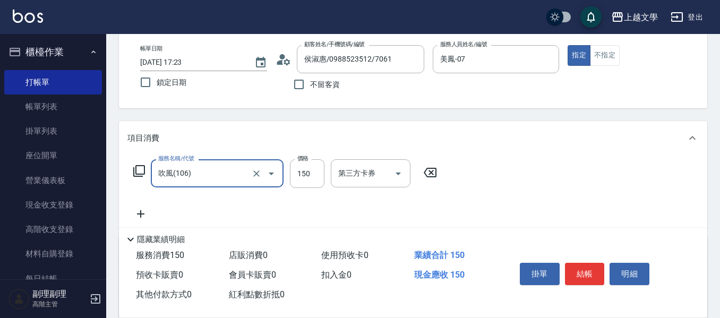
click at [202, 182] on input "吹風(106)" at bounding box center [202, 173] width 93 height 19
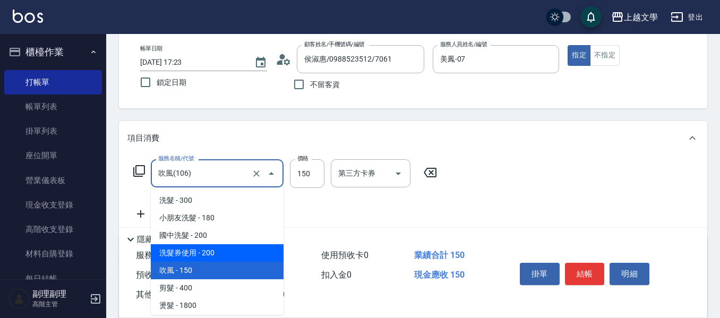
click at [206, 248] on span "洗髮券使用 - 200" at bounding box center [217, 253] width 133 height 18
type input "洗髮券使用(105)"
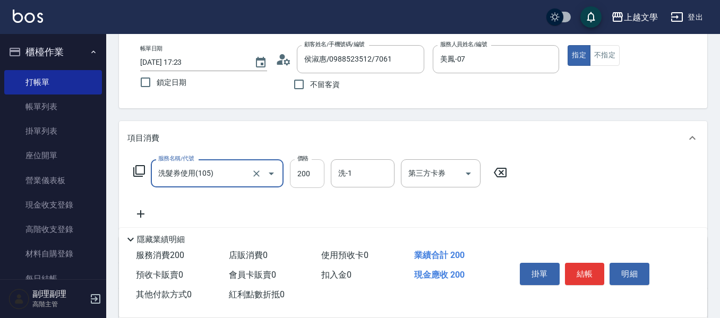
click at [303, 183] on input "200" at bounding box center [307, 173] width 34 height 29
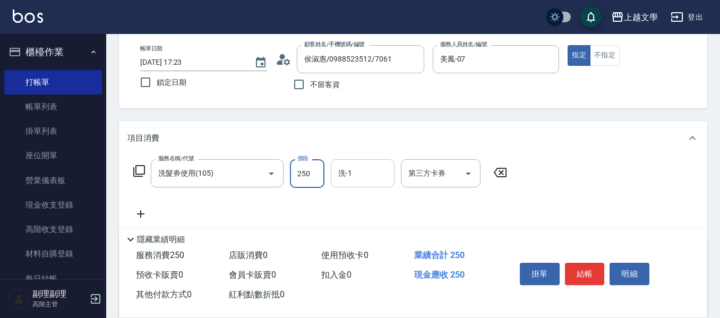
drag, startPoint x: 359, startPoint y: 163, endPoint x: 361, endPoint y: 180, distance: 16.5
click at [359, 165] on div "洗-1" at bounding box center [363, 173] width 64 height 28
type input "250"
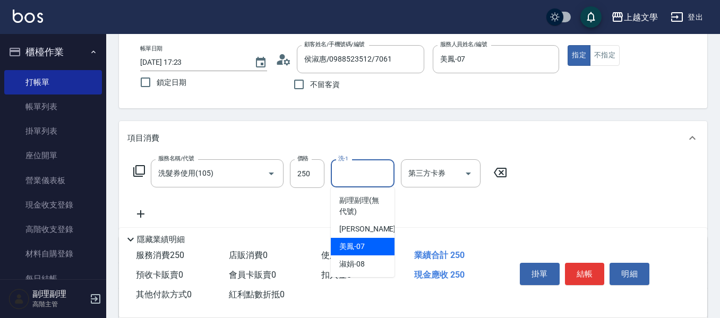
click at [375, 247] on div "美鳳 -07" at bounding box center [363, 247] width 64 height 18
type input "美鳳-07"
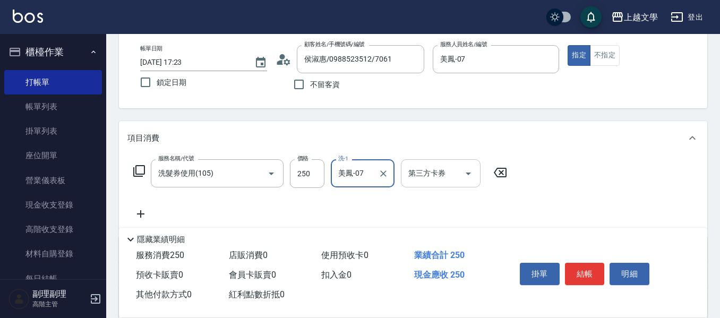
click at [469, 176] on icon "Open" at bounding box center [468, 173] width 13 height 13
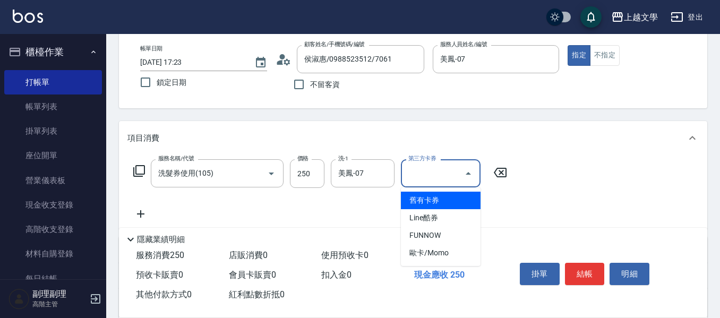
click at [452, 199] on span "舊有卡券" at bounding box center [441, 201] width 80 height 18
type input "舊有卡券"
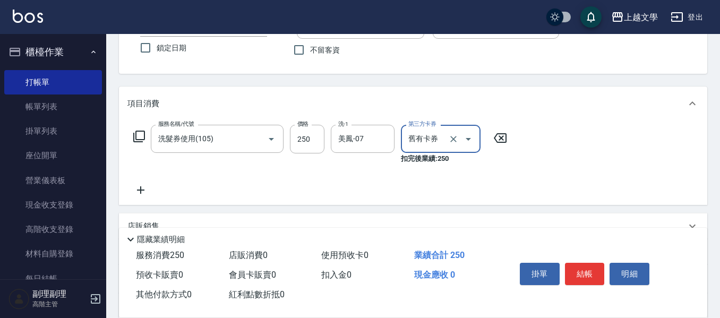
scroll to position [106, 0]
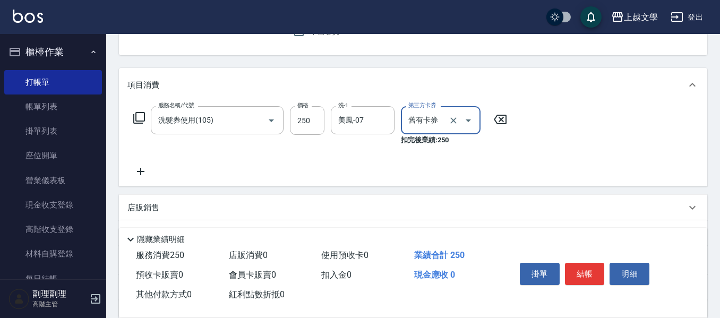
click at [144, 174] on icon at bounding box center [140, 171] width 27 height 13
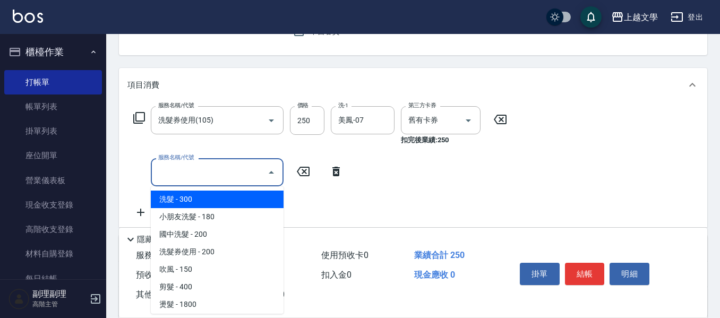
click at [163, 171] on input "服務名稱/代號" at bounding box center [209, 172] width 107 height 19
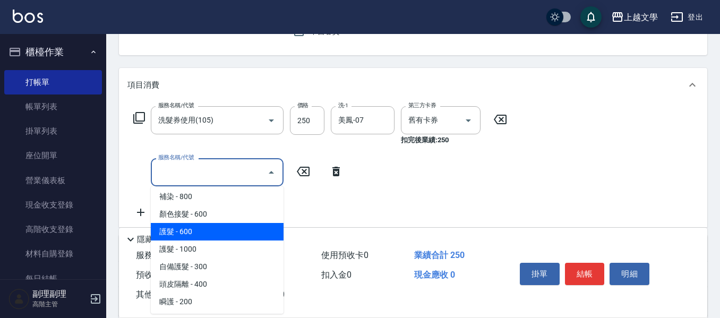
scroll to position [212, 0]
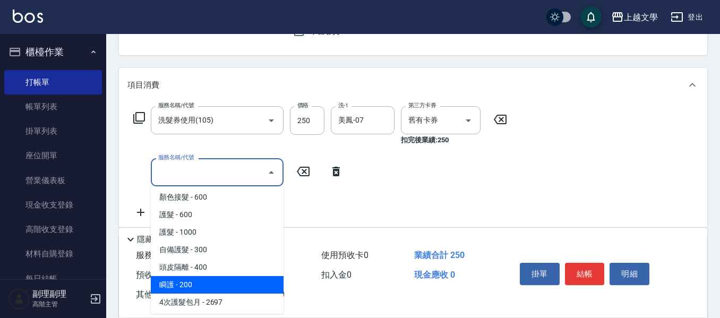
click at [220, 282] on span "瞬護 - 200" at bounding box center [217, 285] width 133 height 18
type input "瞬護(504)"
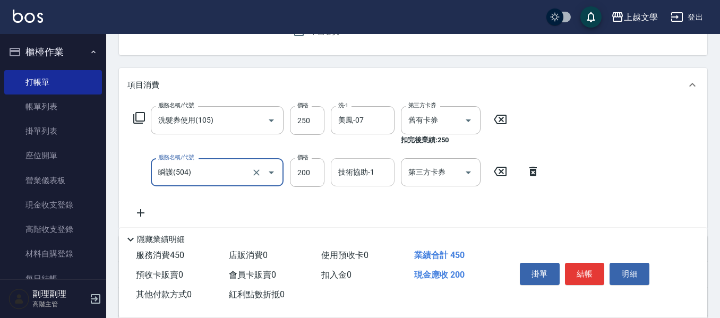
click at [360, 183] on div "技術協助-1" at bounding box center [363, 172] width 64 height 28
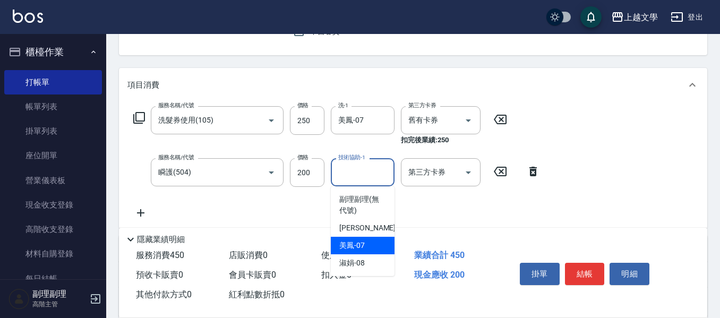
drag, startPoint x: 353, startPoint y: 244, endPoint x: 347, endPoint y: 242, distance: 6.7
click at [352, 245] on span "美鳳 -07" at bounding box center [351, 245] width 25 height 11
type input "美鳳-07"
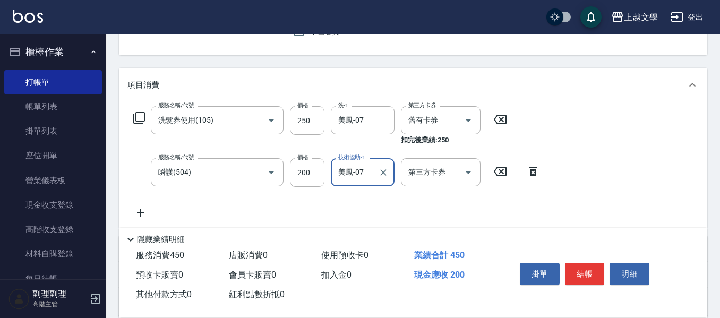
click at [146, 213] on icon at bounding box center [140, 212] width 27 height 13
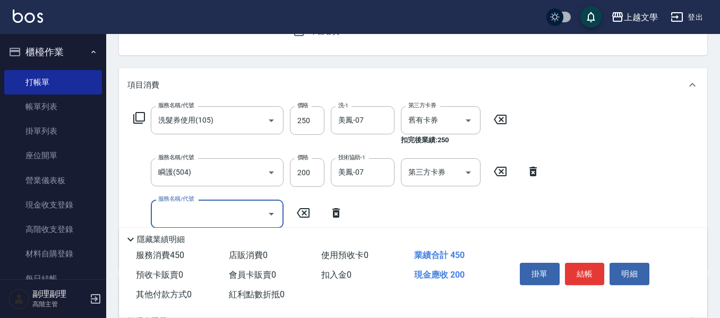
click at [175, 214] on input "服務名稱/代號" at bounding box center [209, 213] width 107 height 19
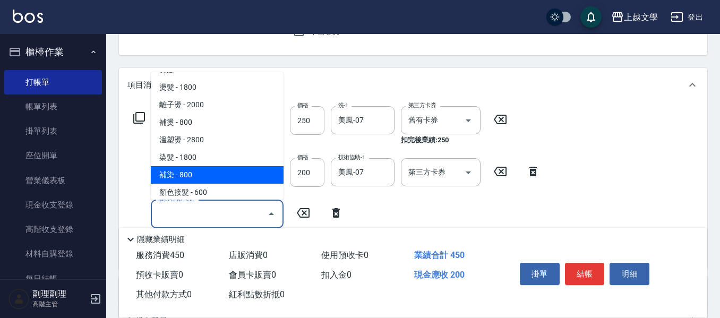
scroll to position [106, 0]
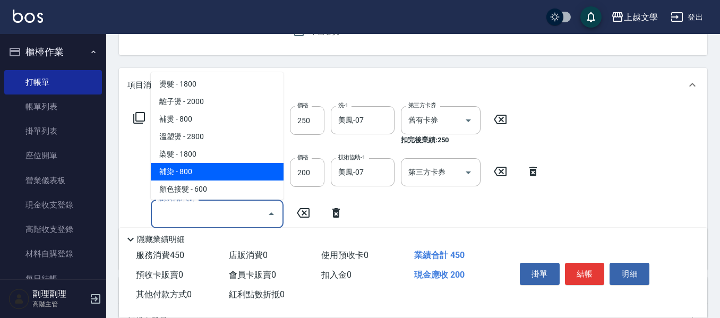
click at [201, 169] on span "補染 - 800" at bounding box center [217, 172] width 133 height 18
type input "補染(401)"
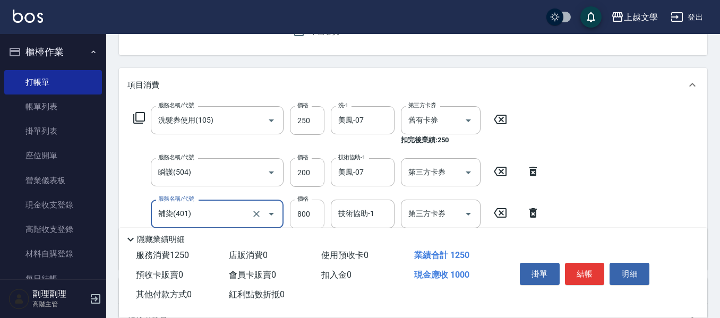
click at [309, 207] on input "800" at bounding box center [307, 214] width 34 height 29
type input "1700"
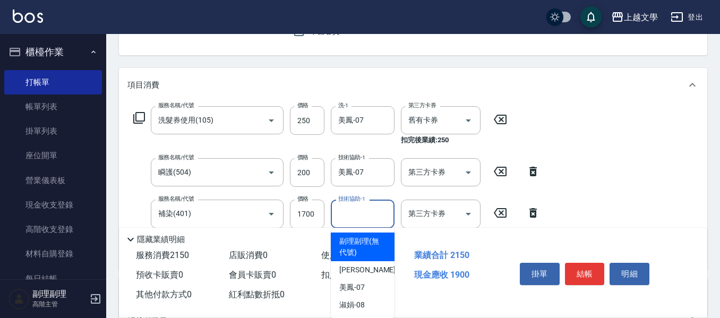
click at [379, 209] on input "技術協助-1" at bounding box center [362, 213] width 54 height 19
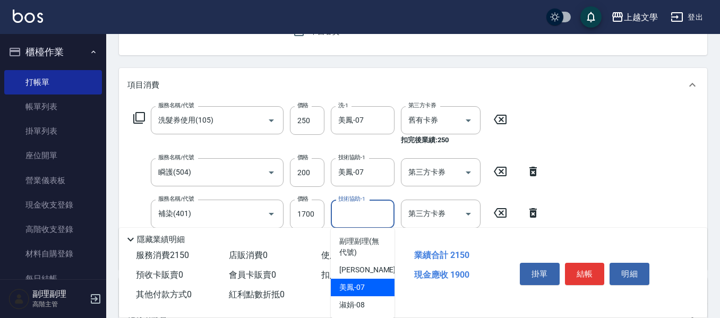
click at [363, 289] on span "美鳳 -07" at bounding box center [351, 287] width 25 height 11
type input "美鳳-07"
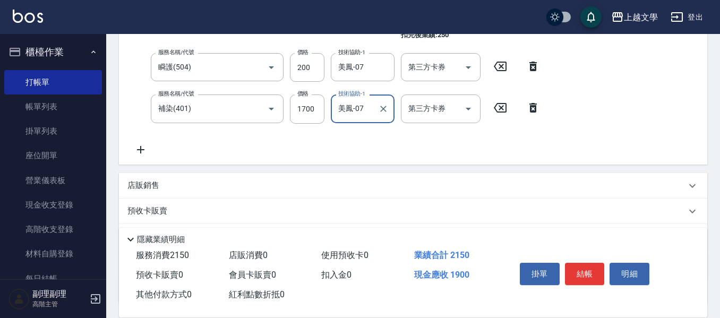
scroll to position [212, 0]
click at [146, 150] on icon at bounding box center [140, 148] width 27 height 13
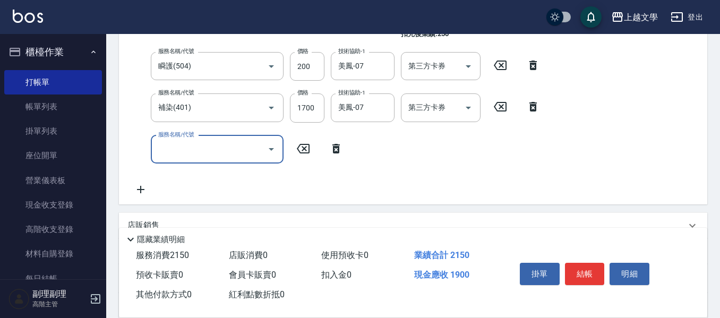
click at [163, 149] on input "服務名稱/代號" at bounding box center [209, 149] width 107 height 19
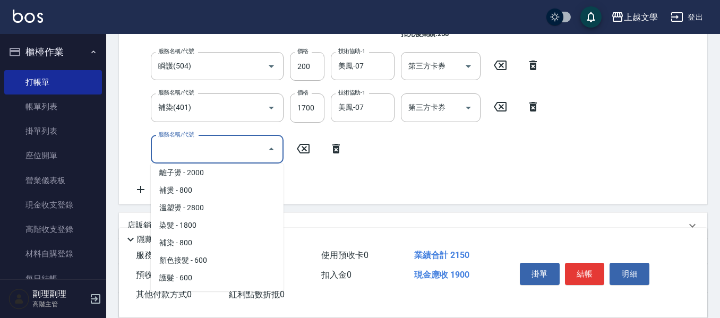
scroll to position [265, 0]
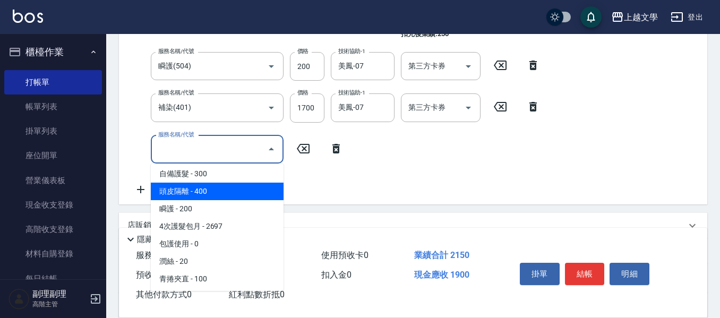
click at [212, 193] on span "頭皮隔離 - 400" at bounding box center [217, 192] width 133 height 18
type input "頭皮隔離(503)"
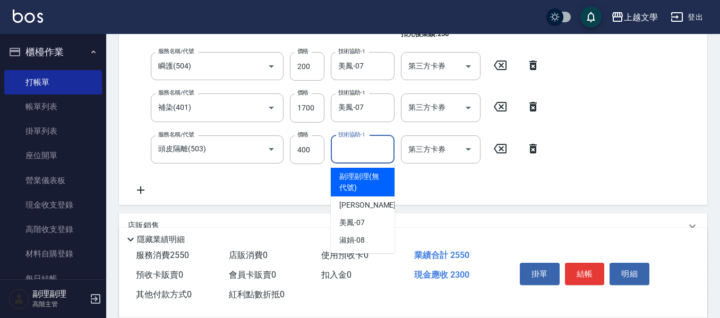
click at [351, 150] on input "技術協助-1" at bounding box center [362, 149] width 54 height 19
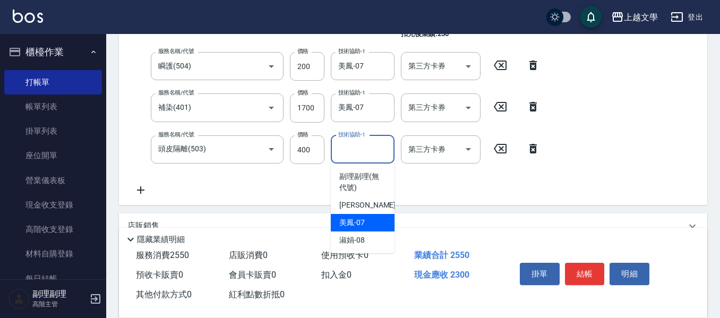
click at [370, 223] on div "美鳳 -07" at bounding box center [363, 223] width 64 height 18
type input "美鳳-07"
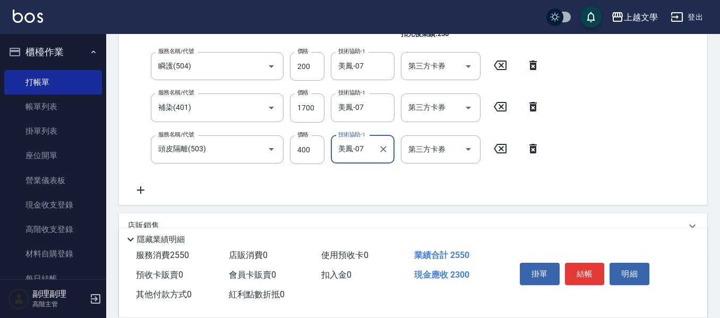
click at [588, 267] on button "結帳" at bounding box center [585, 274] width 40 height 22
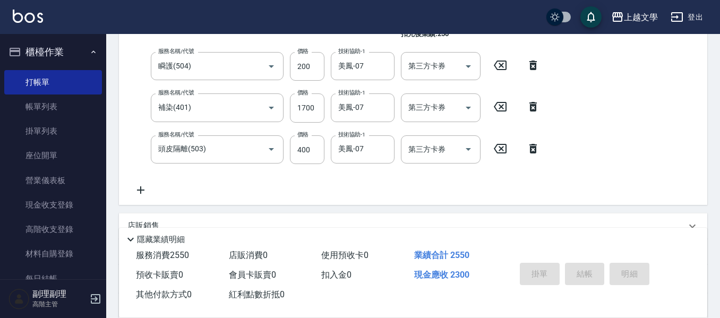
type input "[DATE] 17:24"
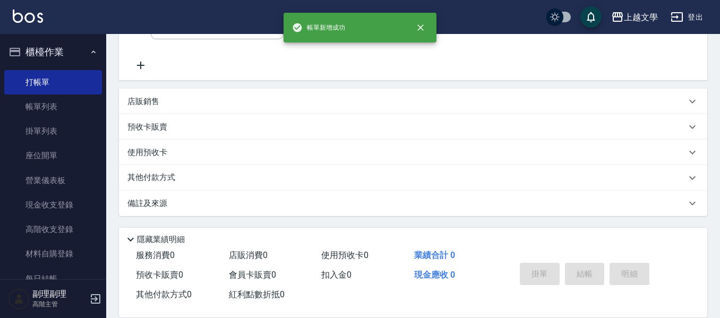
scroll to position [0, 0]
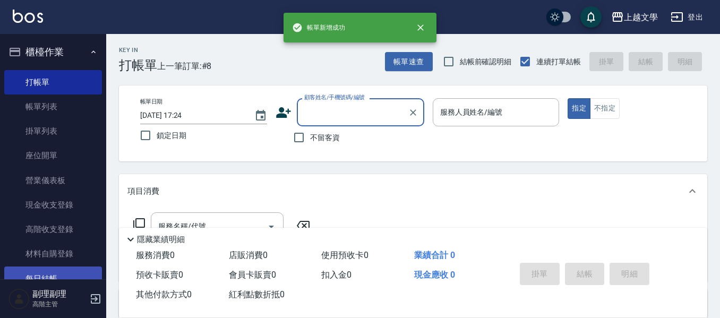
click at [40, 272] on link "每日結帳" at bounding box center [53, 278] width 98 height 24
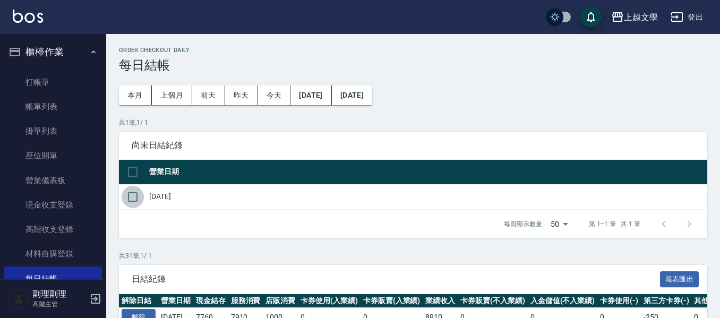
click at [132, 197] on input "checkbox" at bounding box center [133, 197] width 22 height 22
checkbox input "true"
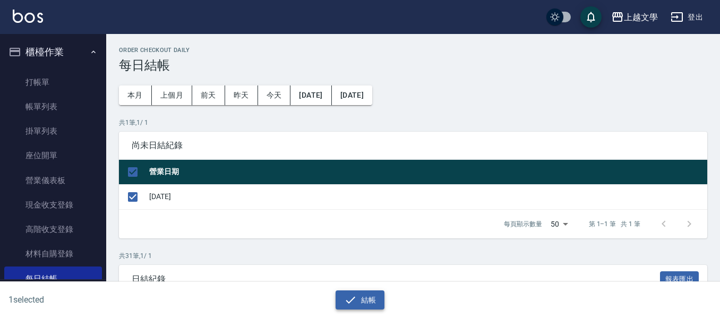
click at [344, 298] on icon "button" at bounding box center [350, 300] width 13 height 13
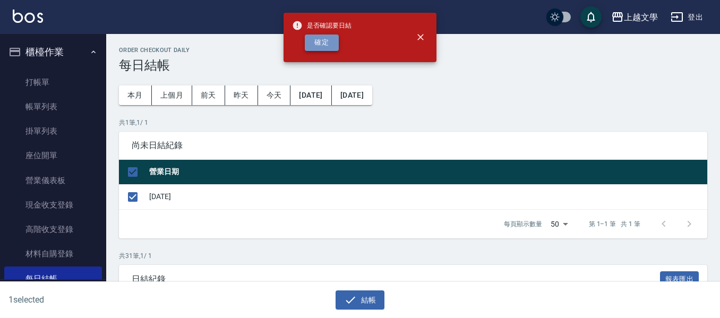
click at [323, 45] on button "確定" at bounding box center [322, 42] width 34 height 16
checkbox input "false"
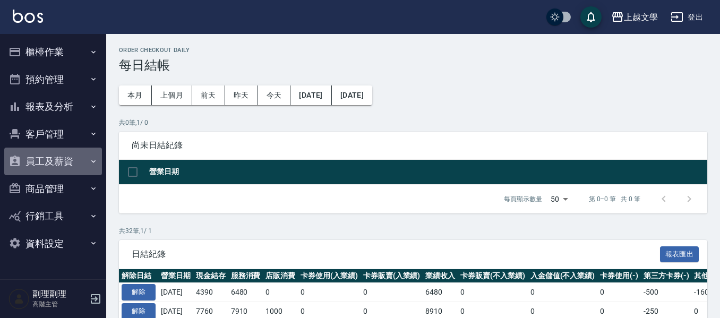
click at [62, 159] on button "員工及薪資" at bounding box center [53, 162] width 98 height 28
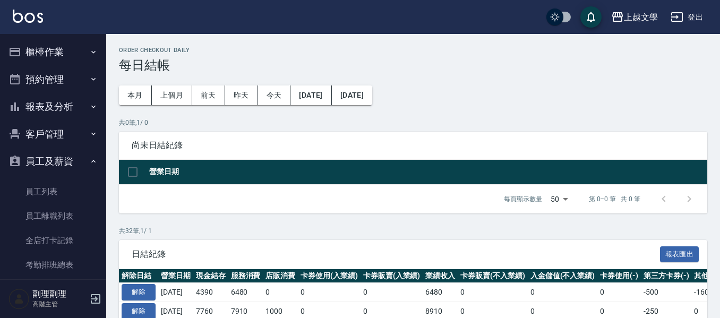
click at [51, 136] on button "客戶管理" at bounding box center [53, 134] width 98 height 28
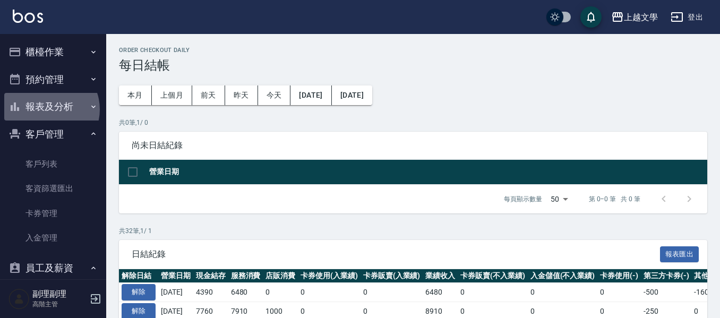
click at [47, 109] on button "報表及分析" at bounding box center [53, 107] width 98 height 28
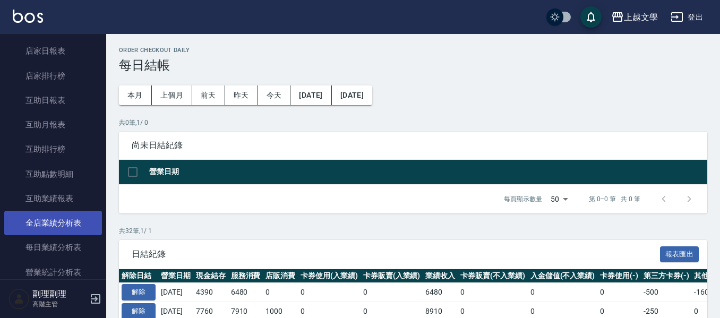
scroll to position [265, 0]
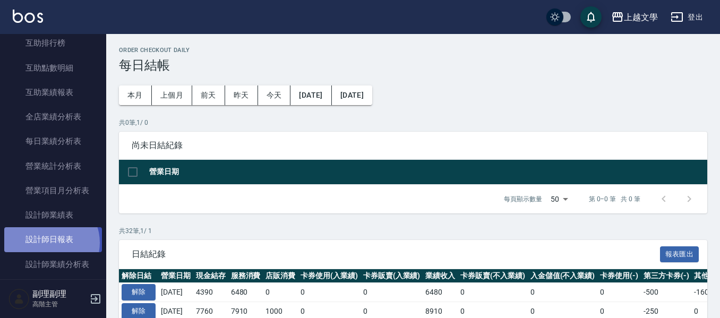
click at [50, 244] on link "設計師日報表" at bounding box center [53, 239] width 98 height 24
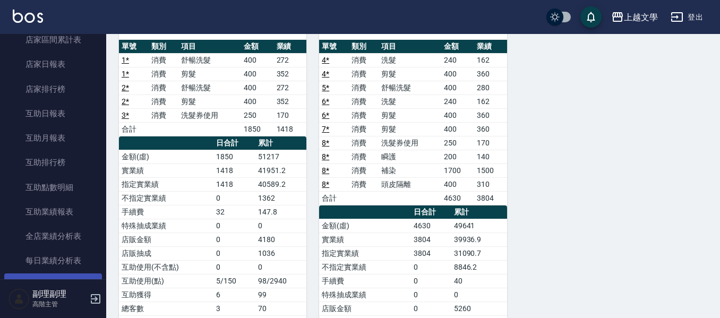
scroll to position [106, 0]
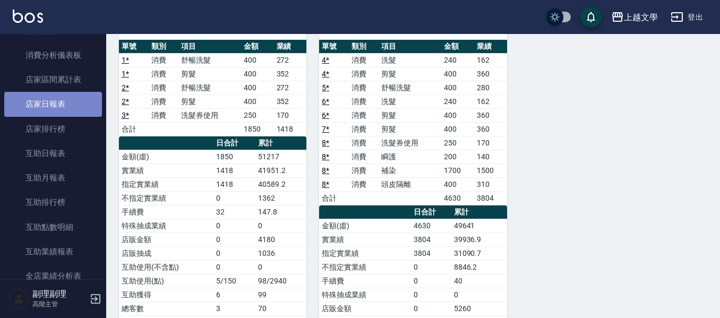
click at [53, 107] on link "店家日報表" at bounding box center [53, 104] width 98 height 24
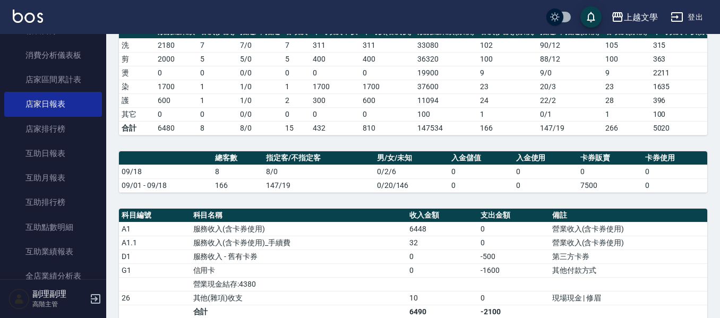
scroll to position [318, 0]
